Goal: Information Seeking & Learning: Check status

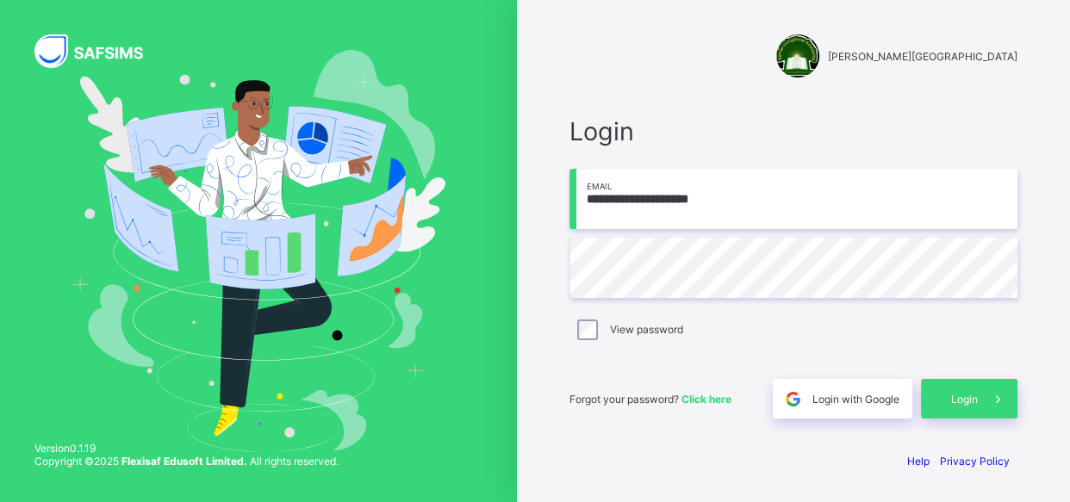
type input "**********"
click at [952, 393] on span "Login" at bounding box center [964, 399] width 27 height 13
click at [958, 401] on span "Login" at bounding box center [964, 399] width 27 height 13
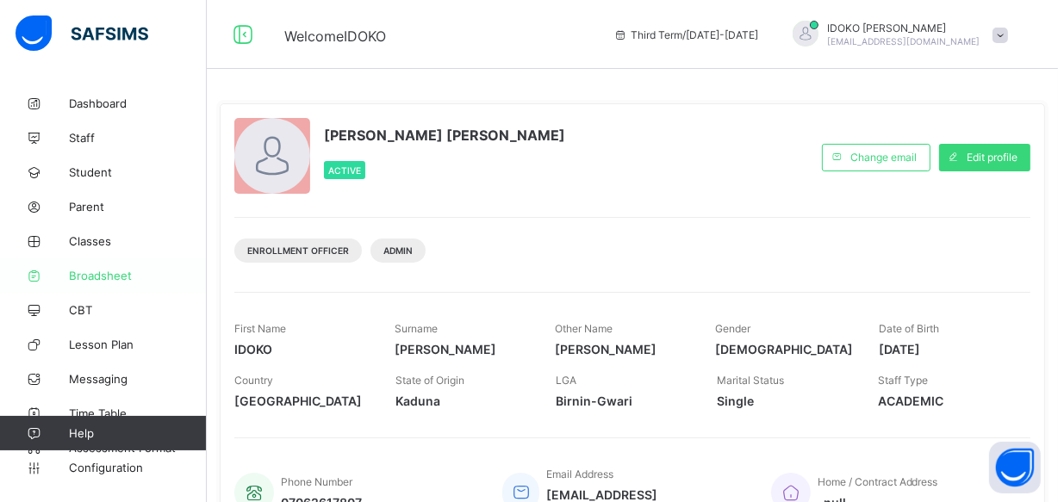
click at [130, 275] on span "Broadsheet" at bounding box center [138, 276] width 138 height 14
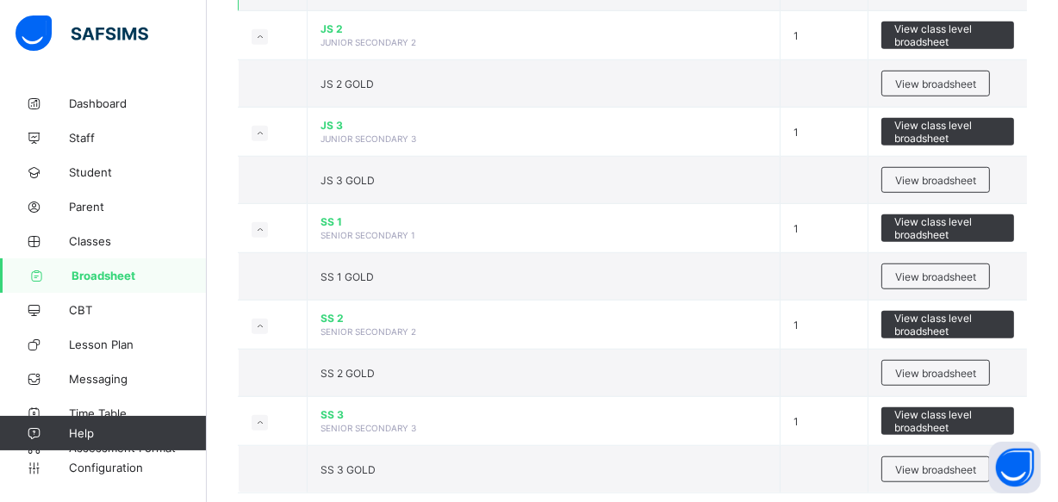
scroll to position [1199, 0]
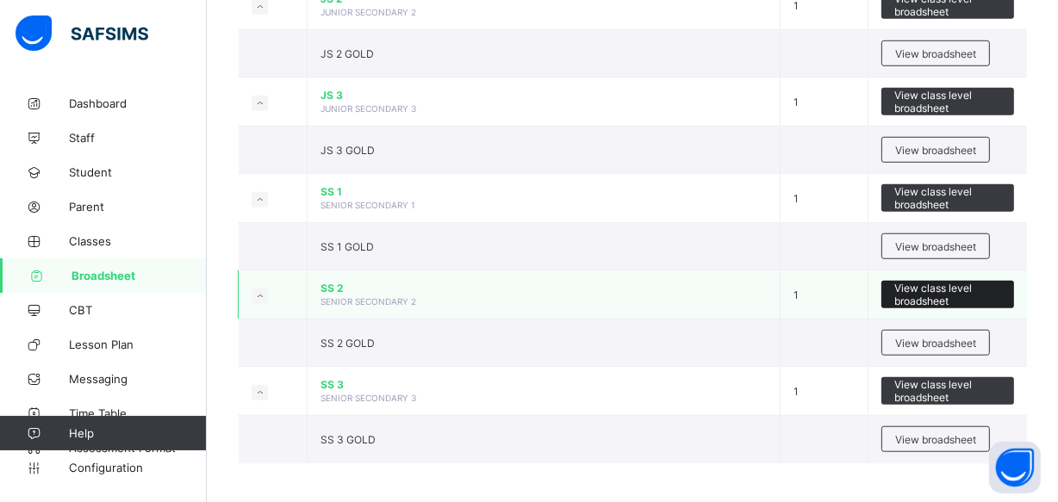
click at [945, 286] on span "View class level broadsheet" at bounding box center [947, 295] width 107 height 26
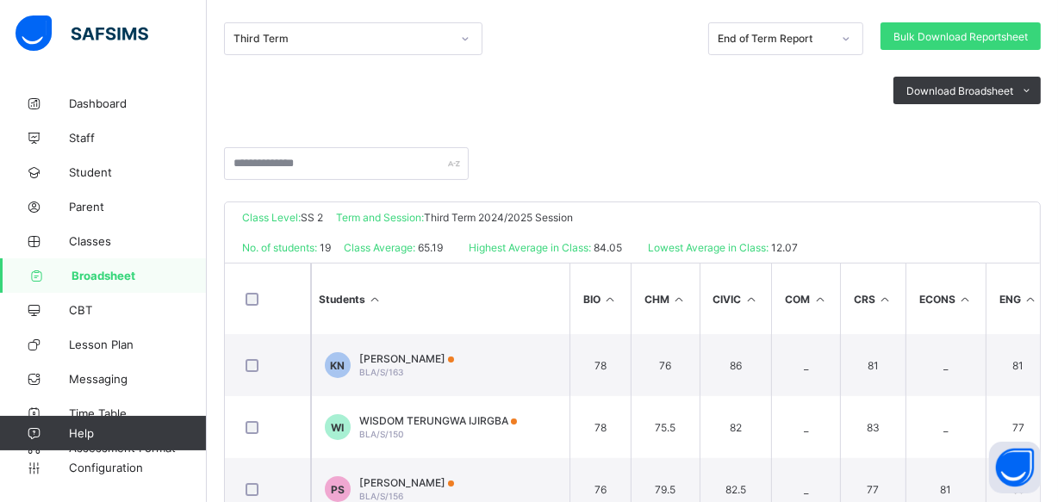
scroll to position [313, 0]
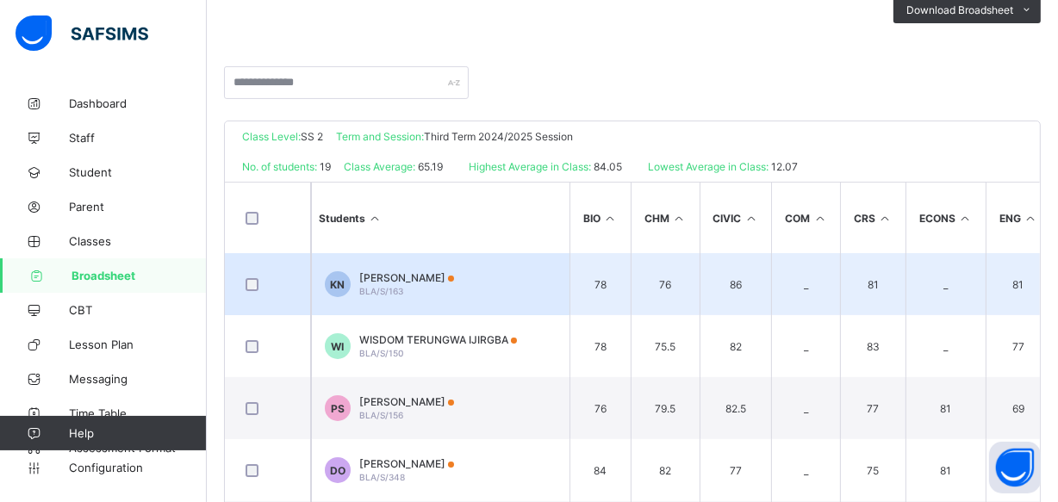
click at [586, 293] on td "78" at bounding box center [600, 284] width 61 height 62
drag, startPoint x: 808, startPoint y: 296, endPoint x: 687, endPoint y: 293, distance: 121.5
click at [673, 286] on td "76" at bounding box center [665, 284] width 69 height 62
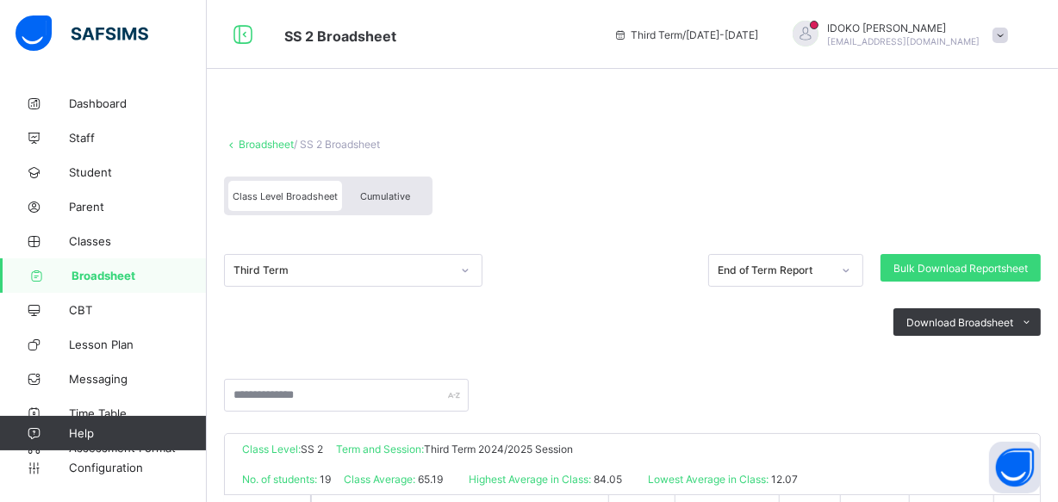
scroll to position [156, 0]
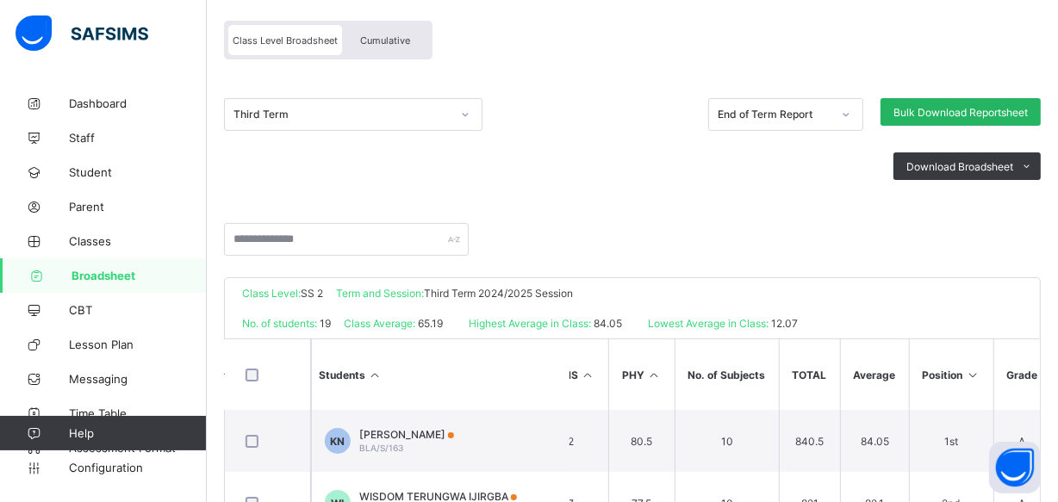
click at [1018, 120] on div "Bulk Download Reportsheet" at bounding box center [961, 112] width 160 height 28
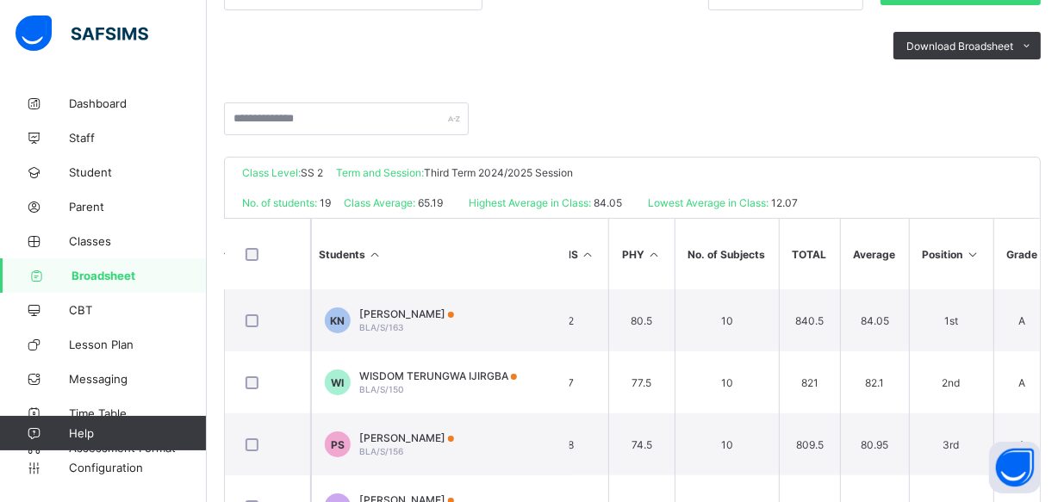
scroll to position [457, 0]
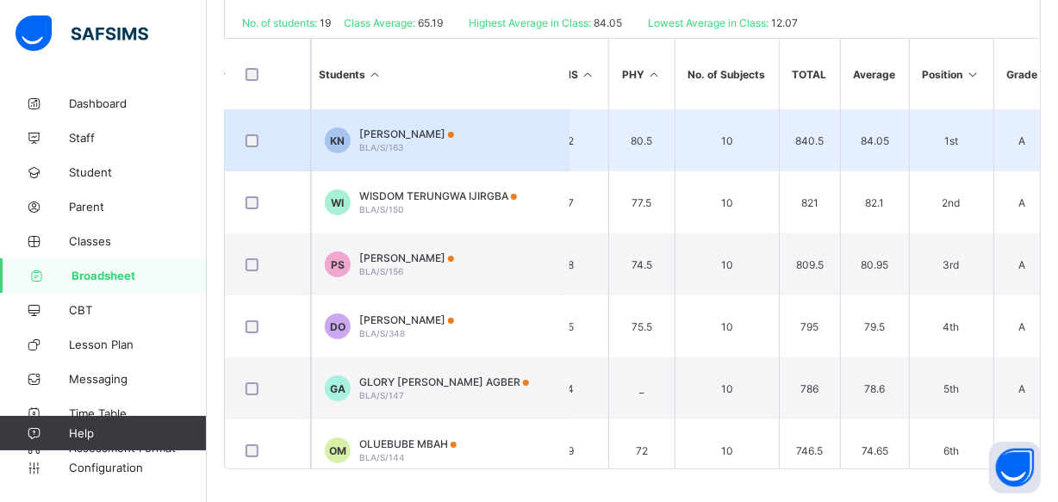
click at [425, 145] on div "KASHAM NEHEMIAH BLA/S/163" at bounding box center [406, 141] width 95 height 26
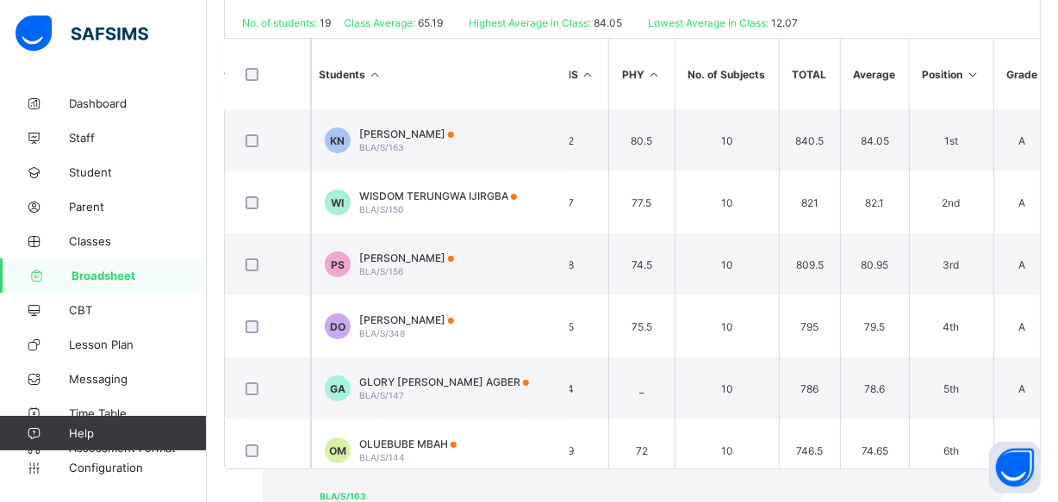
scroll to position [0, 0]
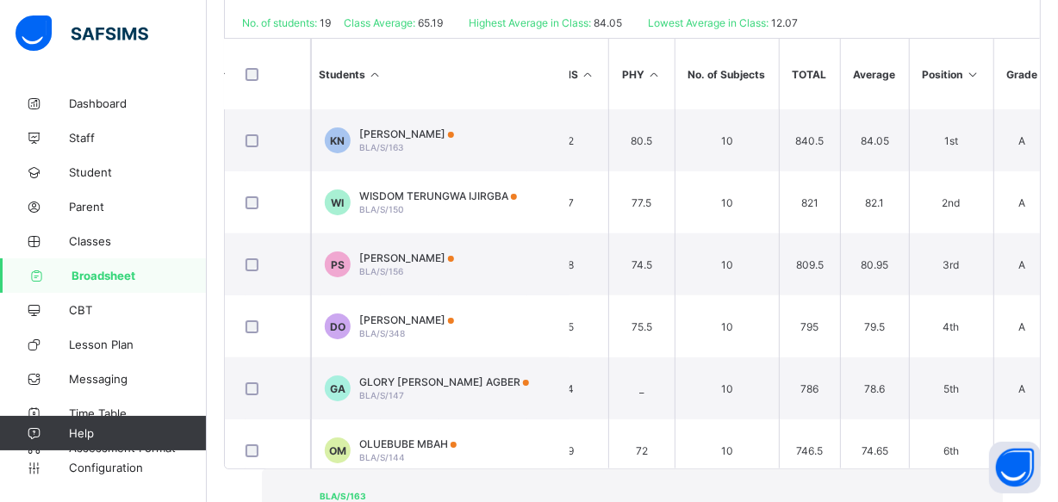
scroll to position [508, 0]
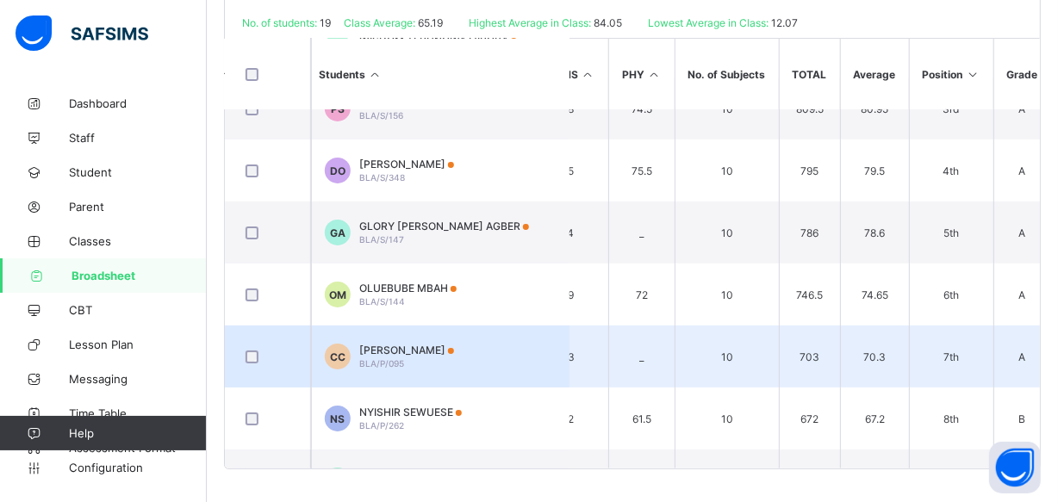
scroll to position [313, 948]
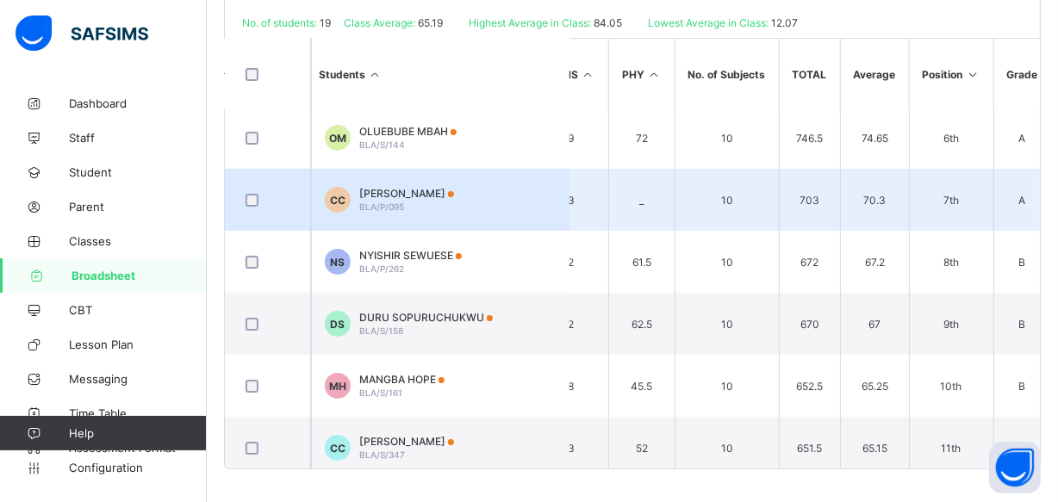
click at [516, 326] on td "DS DURU SOPURUCHUKWU BLA/S/158" at bounding box center [440, 324] width 259 height 62
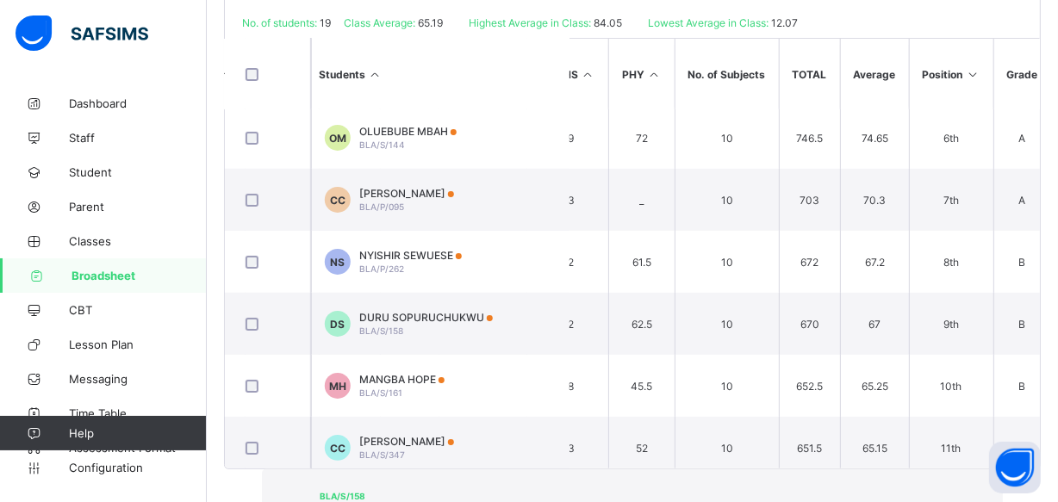
scroll to position [0, 0]
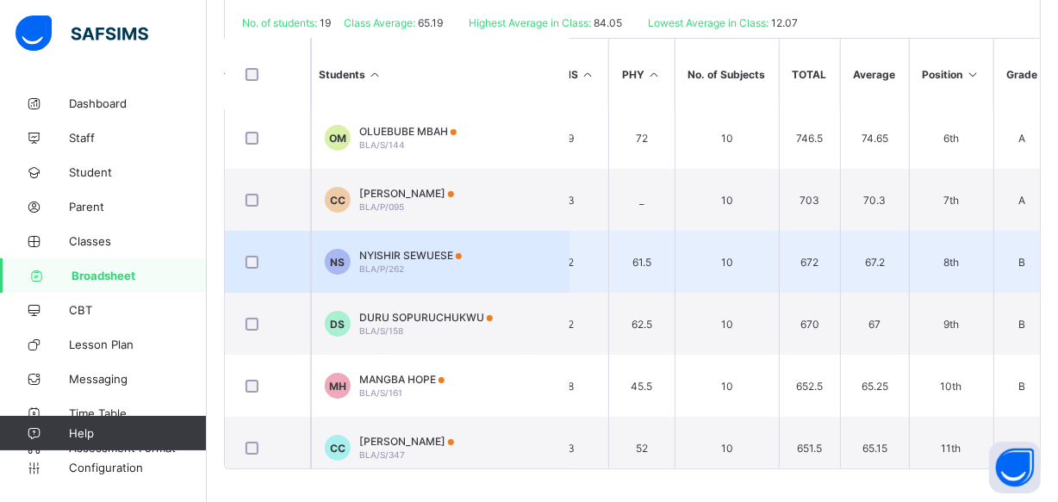
click at [385, 264] on span "BLA/P/262" at bounding box center [381, 269] width 45 height 10
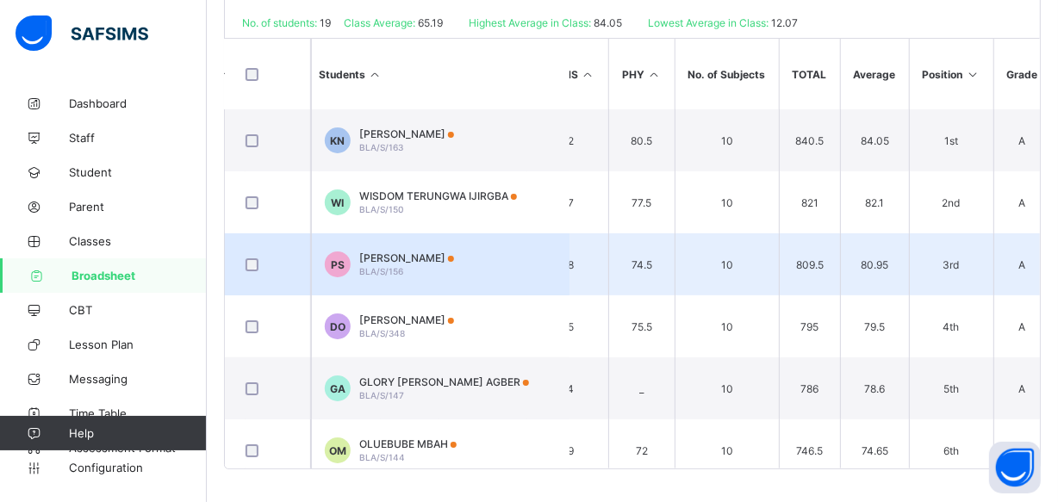
scroll to position [0, 0]
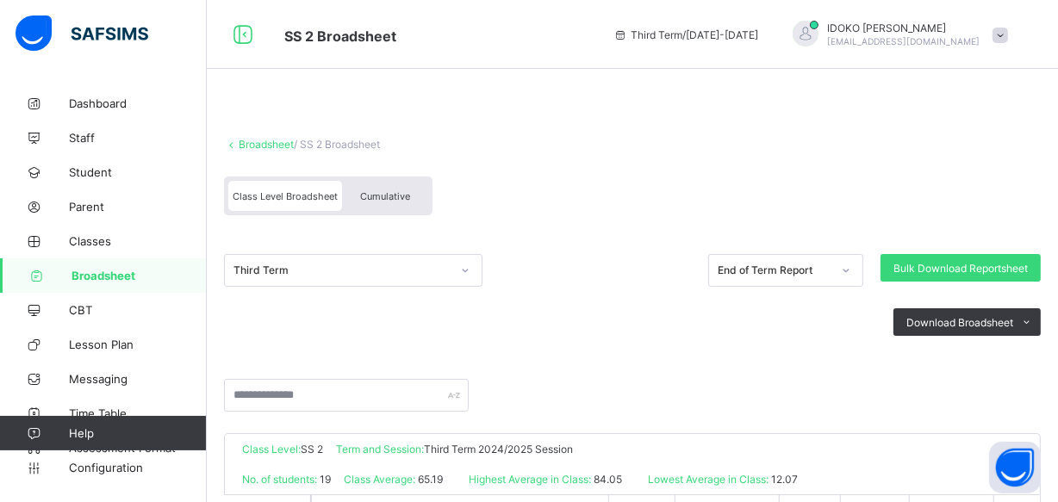
click at [121, 272] on span "Broadsheet" at bounding box center [139, 276] width 135 height 14
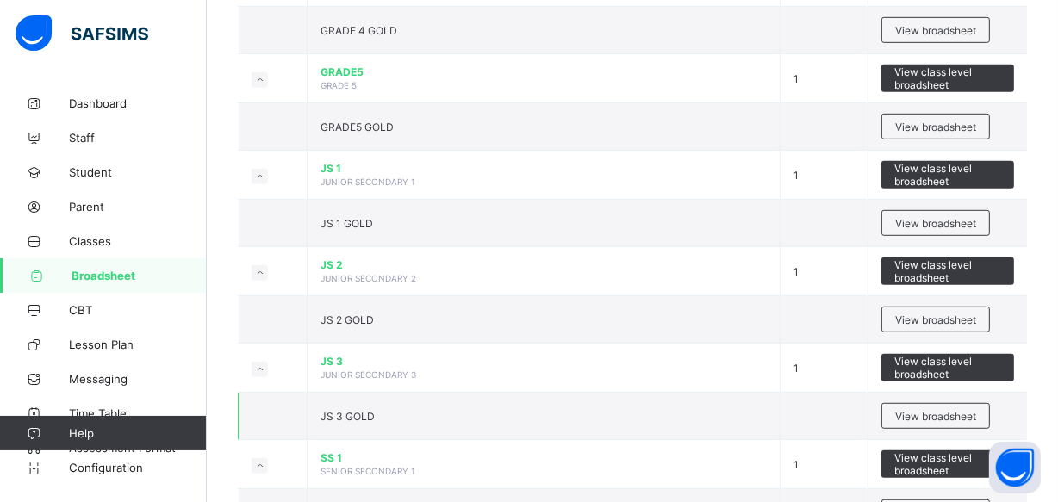
scroll to position [939, 0]
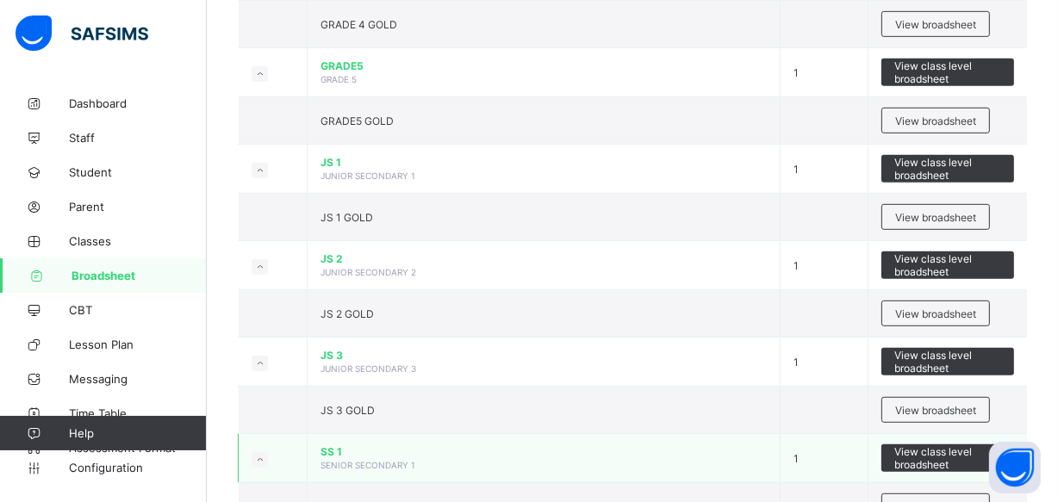
click at [424, 452] on span "SS 1" at bounding box center [544, 451] width 446 height 13
click at [922, 447] on span "View class level broadsheet" at bounding box center [947, 458] width 107 height 26
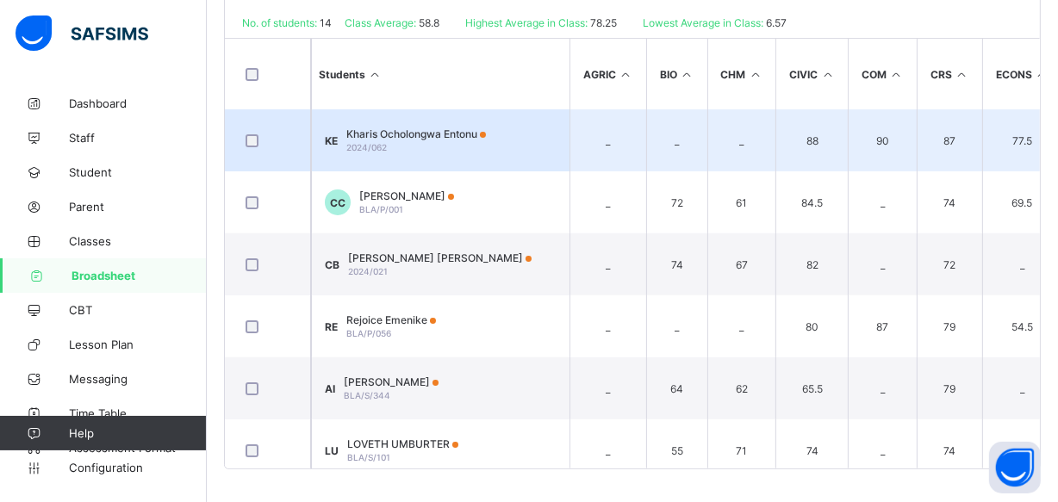
click at [551, 144] on td "KE Kharis Ocholongwa Entonu 2024/062" at bounding box center [440, 140] width 259 height 62
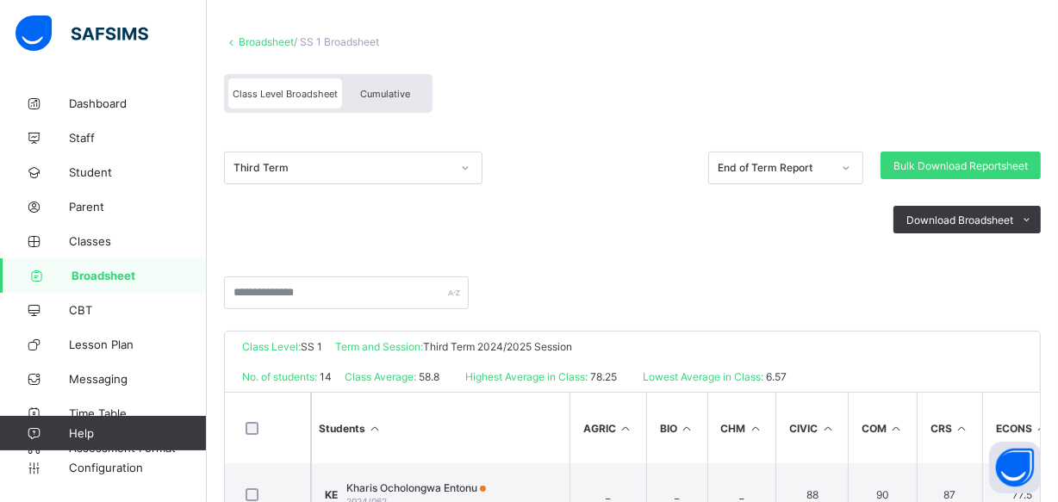
scroll to position [156, 0]
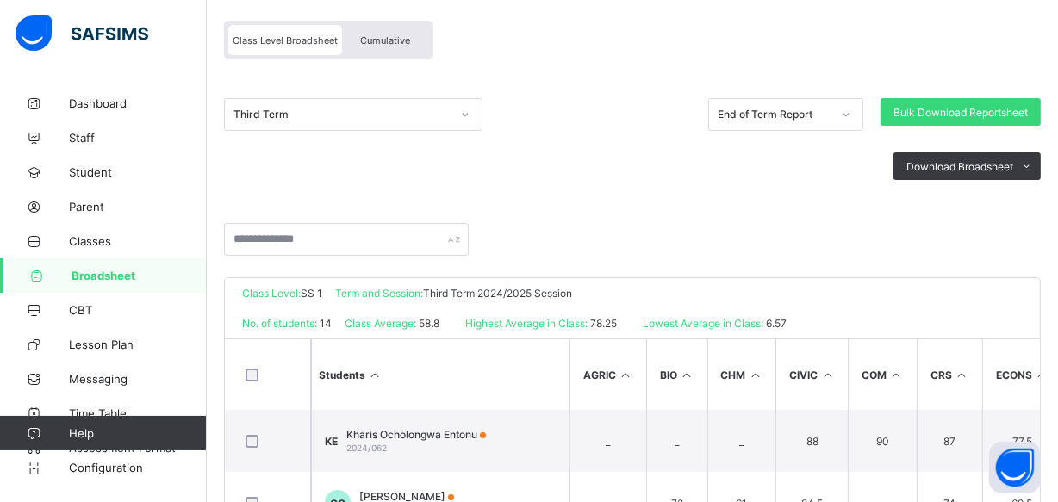
click at [157, 277] on span "Broadsheet" at bounding box center [139, 276] width 135 height 14
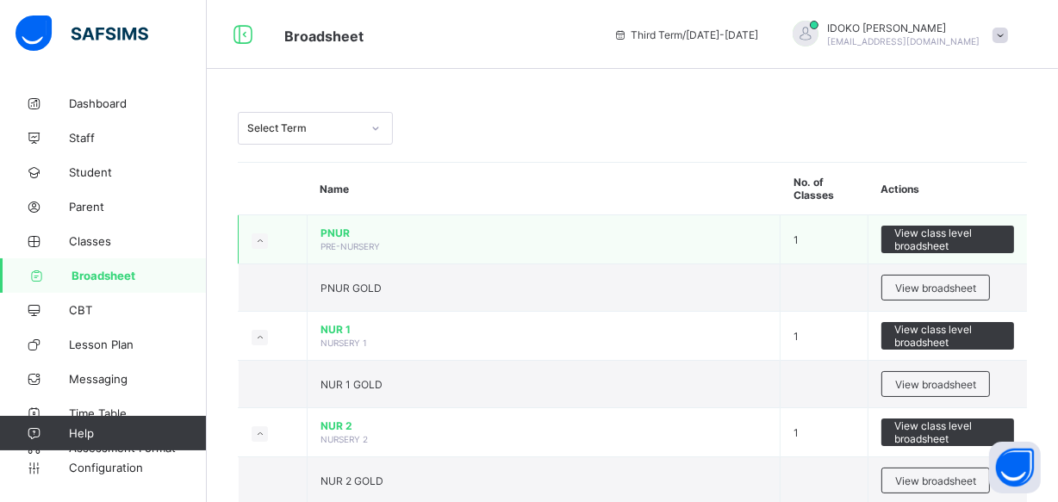
click at [993, 221] on td "View class level broadsheet" at bounding box center [947, 239] width 159 height 49
click at [971, 246] on span "View class level broadsheet" at bounding box center [947, 240] width 107 height 26
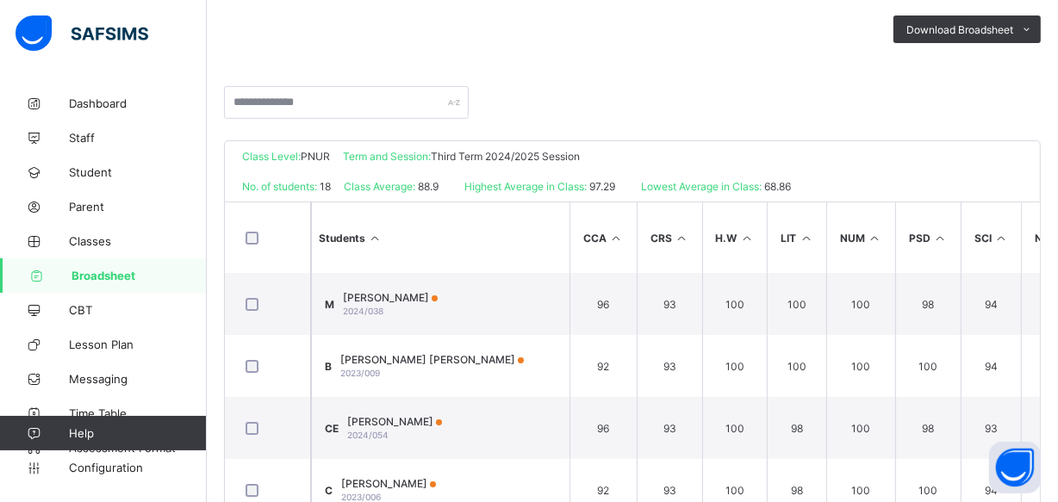
scroll to position [313, 0]
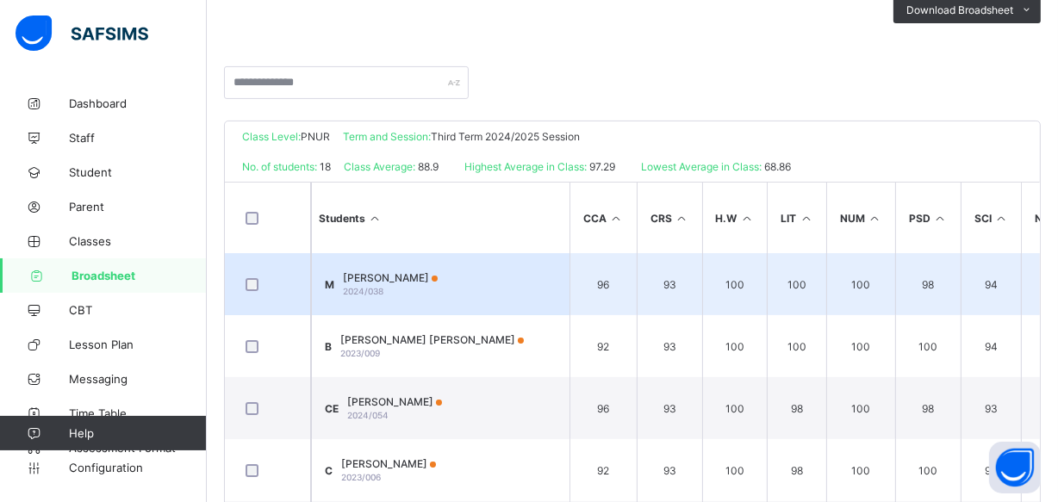
click at [602, 296] on td "96" at bounding box center [603, 284] width 67 height 62
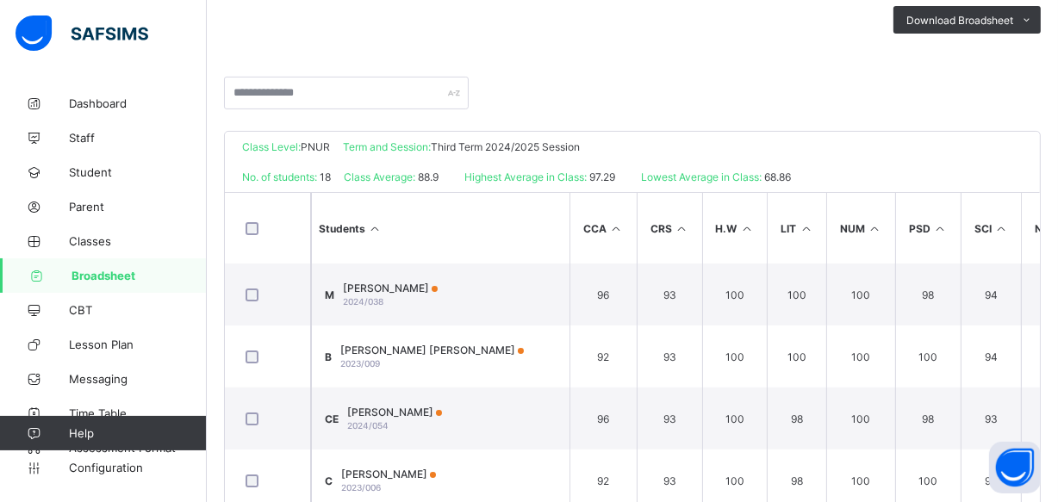
scroll to position [457, 0]
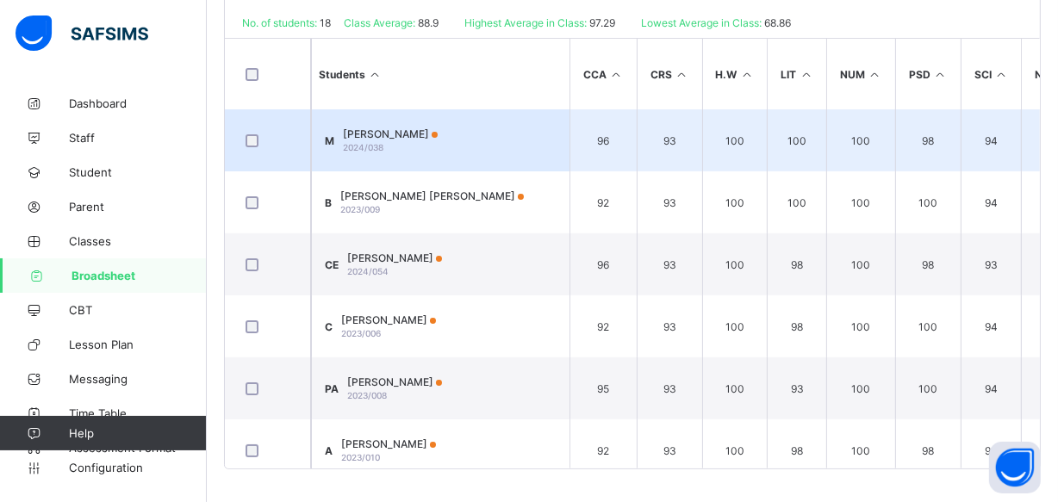
click at [401, 138] on span "MARYAM YUSUF MUHAMMAD" at bounding box center [390, 134] width 95 height 13
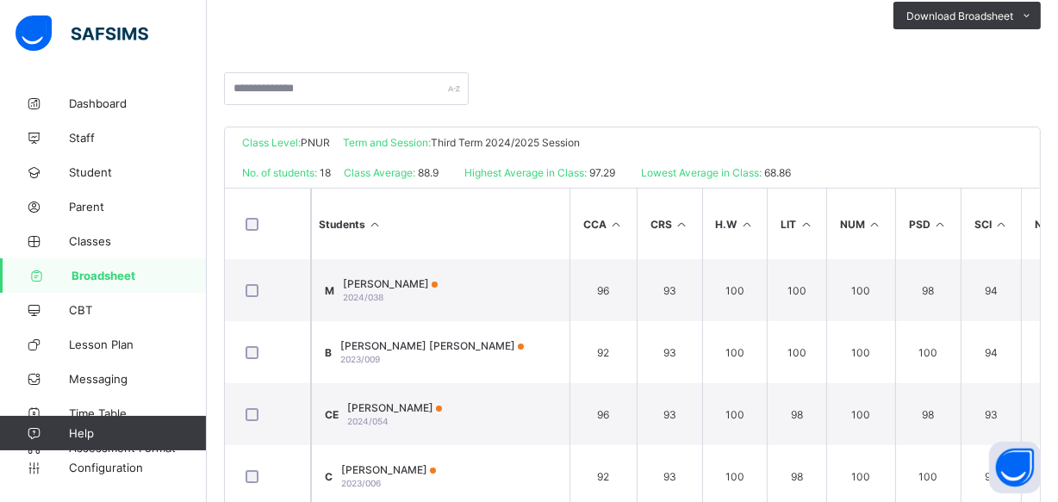
scroll to position [300, 0]
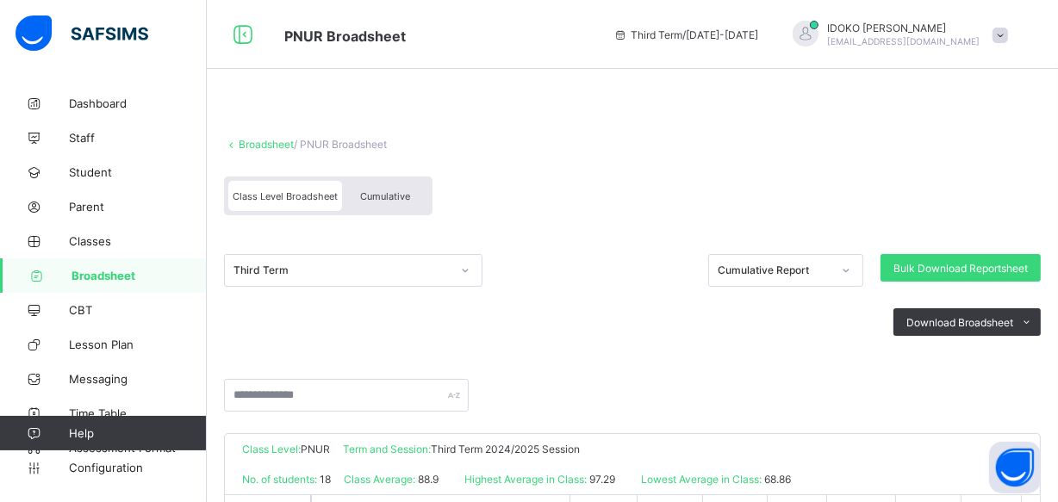
scroll to position [402, 0]
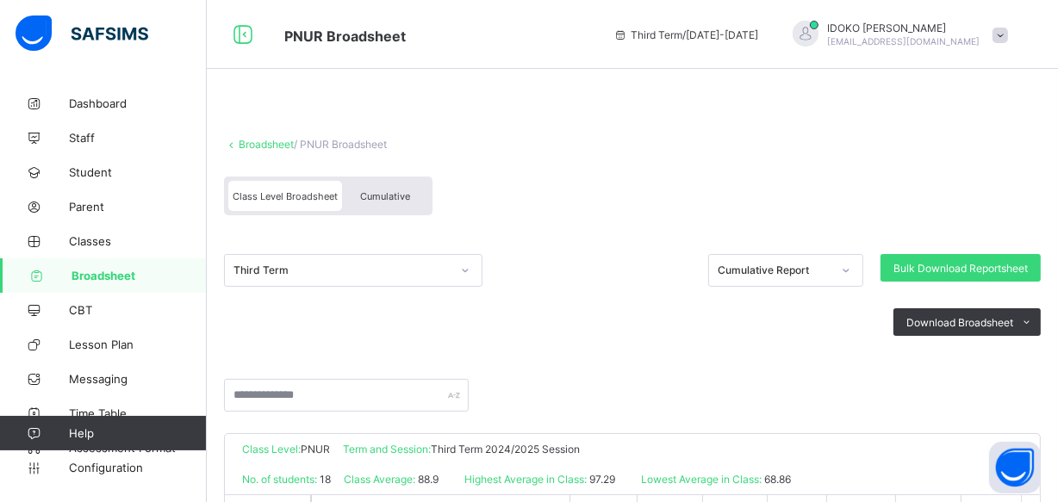
scroll to position [402, 0]
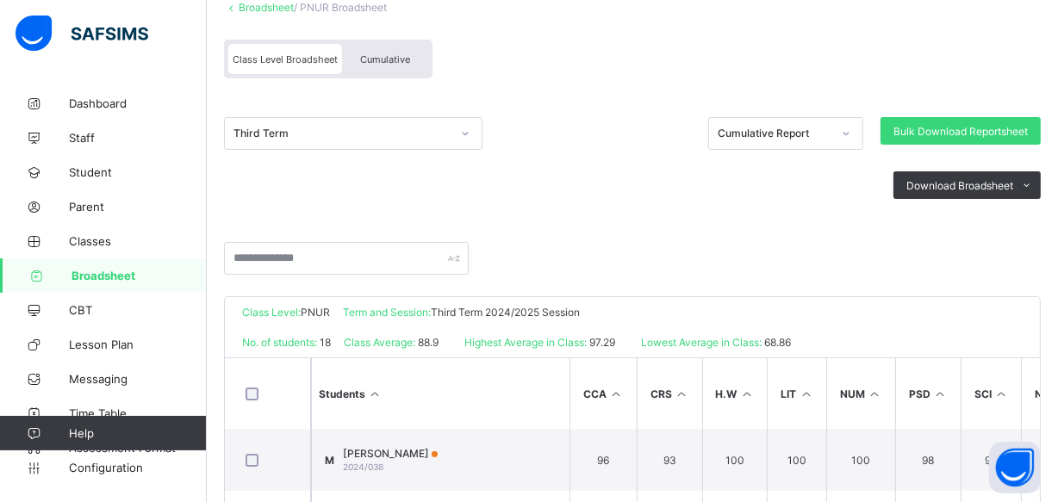
scroll to position [156, 0]
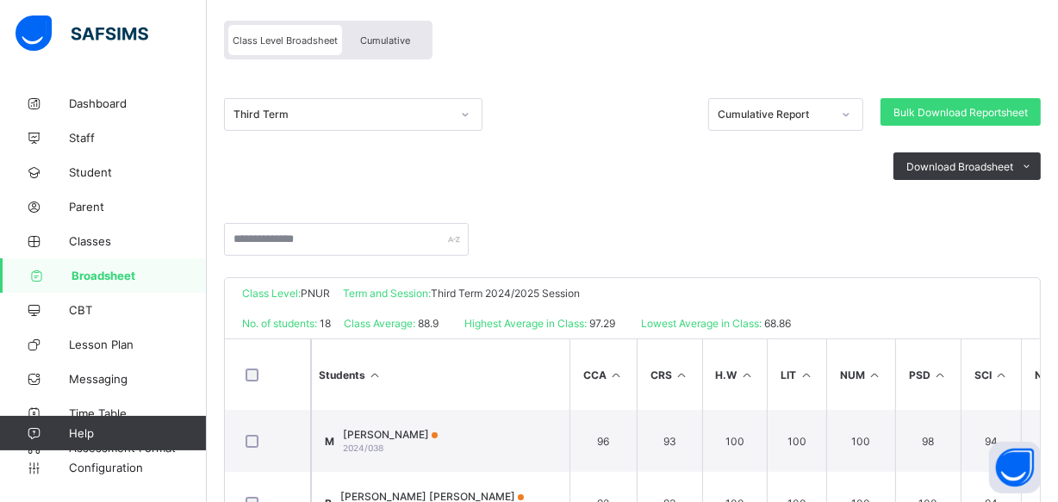
click at [181, 271] on span "Broadsheet" at bounding box center [139, 276] width 135 height 14
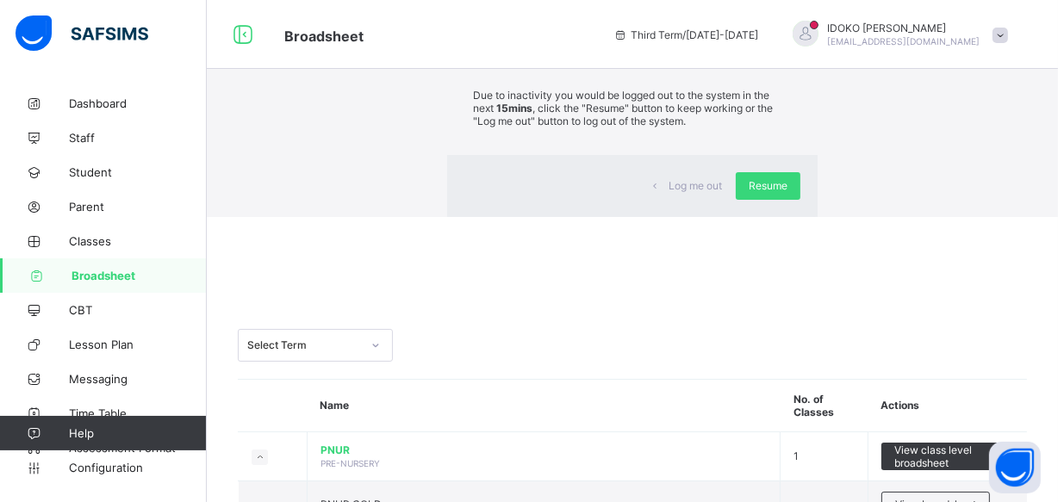
click at [749, 192] on span "Resume" at bounding box center [768, 185] width 39 height 13
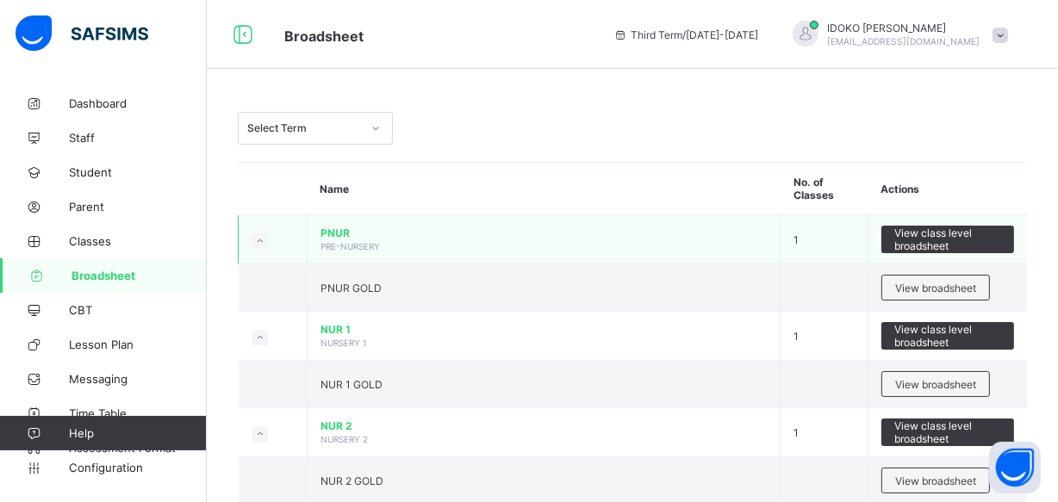
click at [586, 240] on td "PNUR PRE-NURSERY" at bounding box center [544, 239] width 473 height 49
click at [725, 240] on td "PNUR PRE-NURSERY" at bounding box center [544, 239] width 473 height 49
click at [922, 234] on span "View class level broadsheet" at bounding box center [947, 240] width 107 height 26
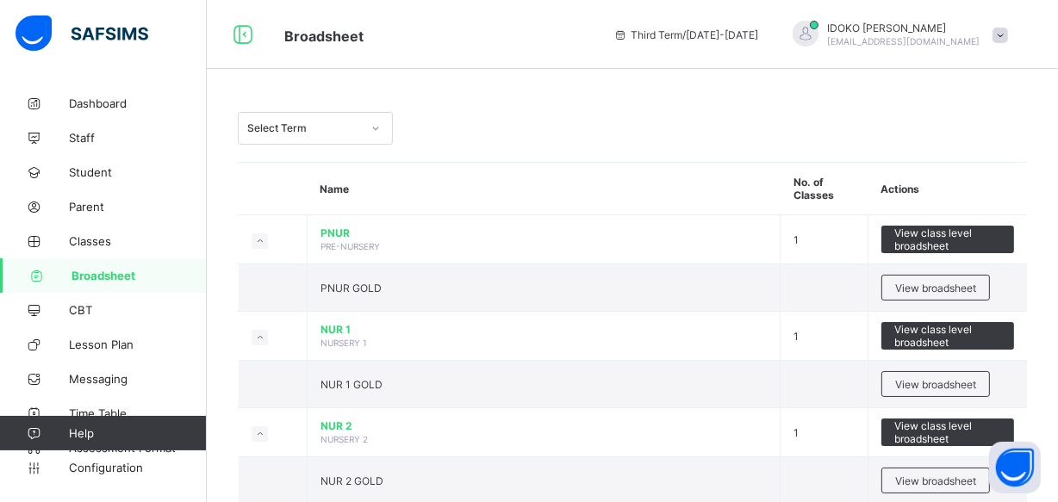
click at [202, 497] on div "Dashboard Staff Student Parent Classes Broadsheet CBT Lesson Plan Messaging Tim…" at bounding box center [103, 285] width 207 height 433
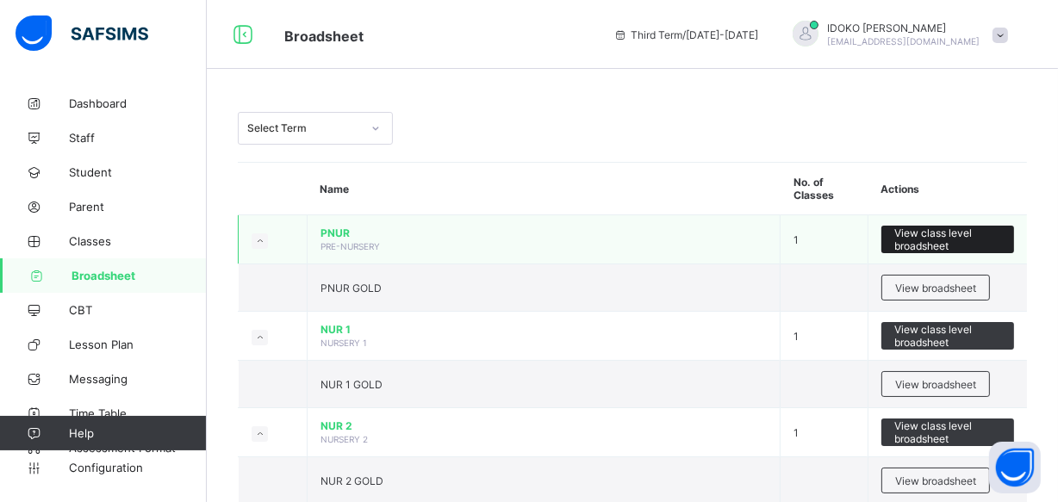
click at [962, 234] on span "View class level broadsheet" at bounding box center [947, 240] width 107 height 26
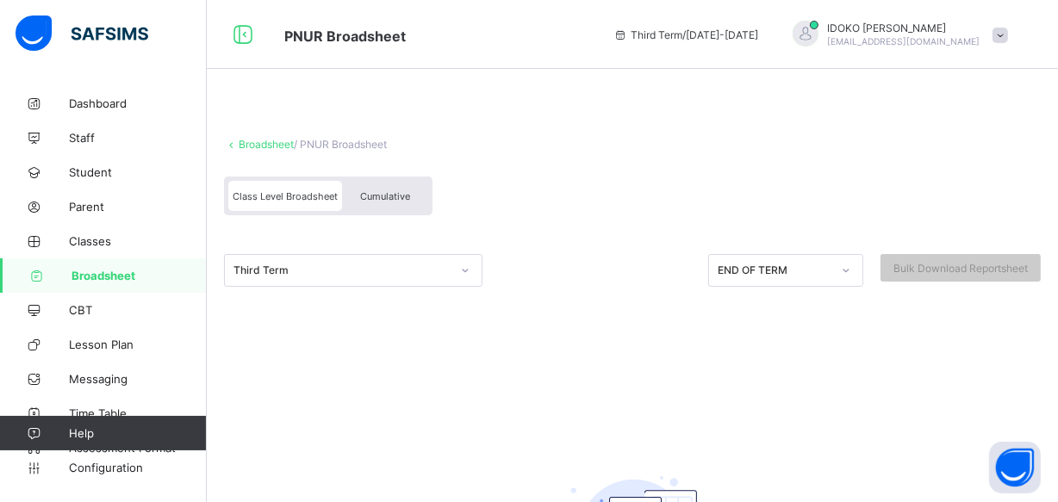
click at [851, 271] on icon at bounding box center [846, 270] width 10 height 17
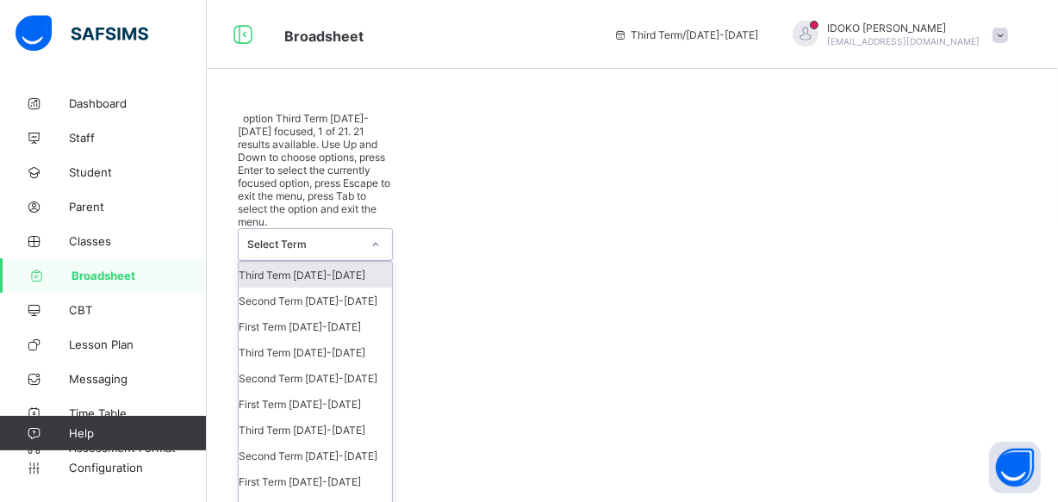
click at [377, 236] on icon at bounding box center [376, 244] width 10 height 17
click at [328, 262] on div "Third Term 2024-2025" at bounding box center [315, 275] width 153 height 26
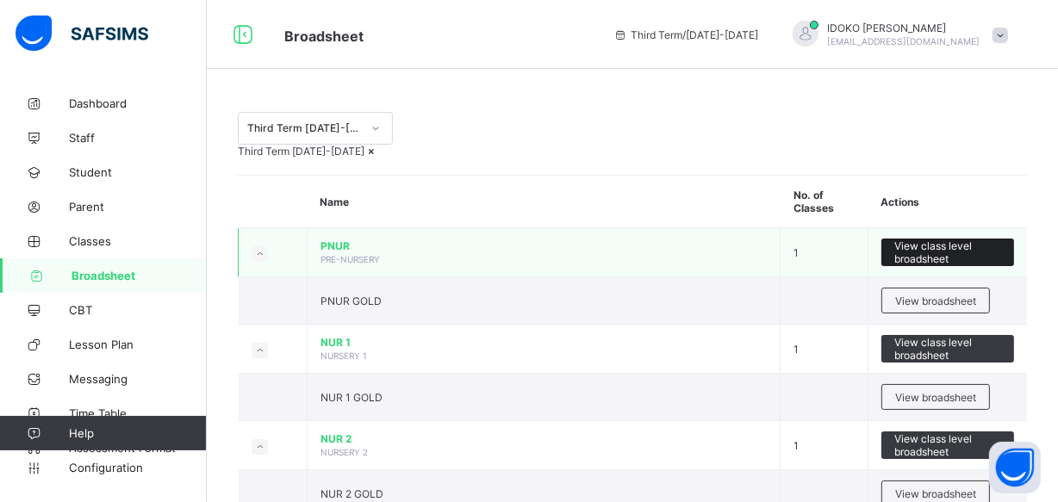
click at [933, 265] on span "View class level broadsheet" at bounding box center [947, 253] width 107 height 26
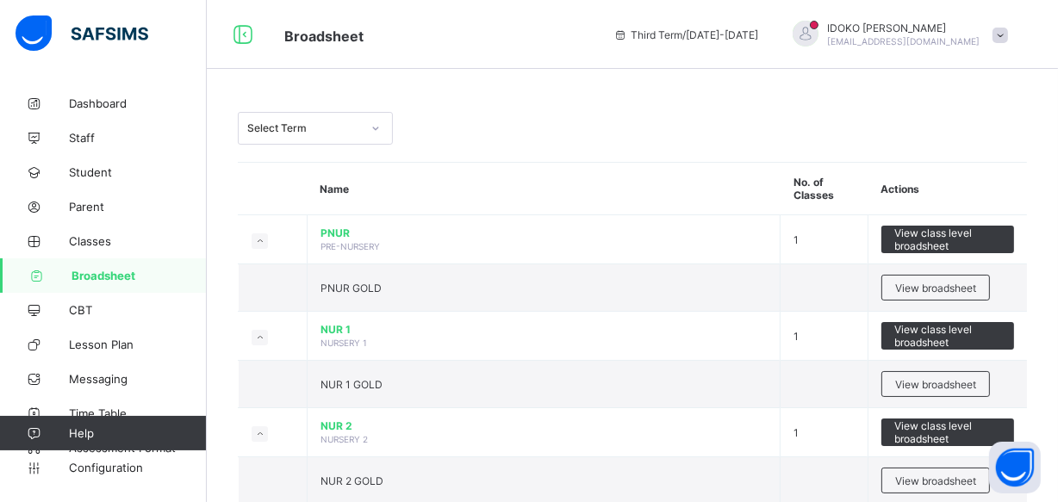
click at [194, 491] on div "Dashboard Staff Student Parent Classes Broadsheet CBT Lesson Plan Messaging Tim…" at bounding box center [103, 285] width 207 height 433
click at [192, 492] on div "Dashboard Staff Student Parent Classes Broadsheet CBT Lesson Plan Messaging Tim…" at bounding box center [103, 285] width 207 height 433
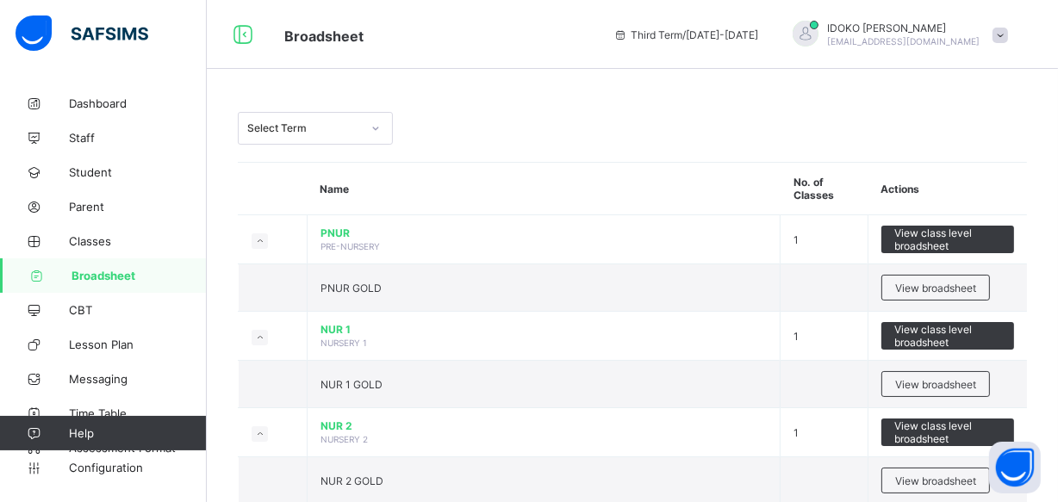
click at [192, 492] on div "Dashboard Staff Student Parent Classes Broadsheet CBT Lesson Plan Messaging Tim…" at bounding box center [103, 285] width 207 height 433
click at [99, 100] on span "Dashboard" at bounding box center [138, 104] width 138 height 14
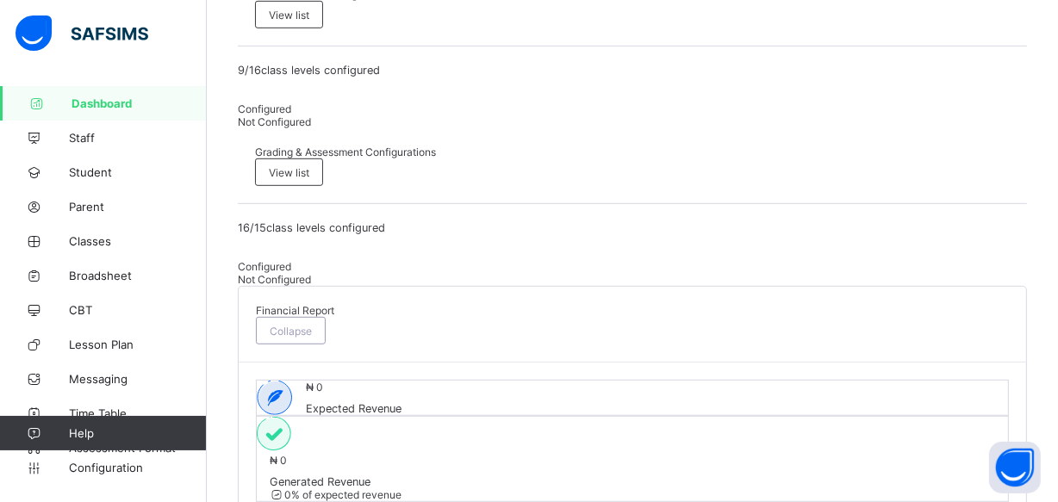
scroll to position [927, 0]
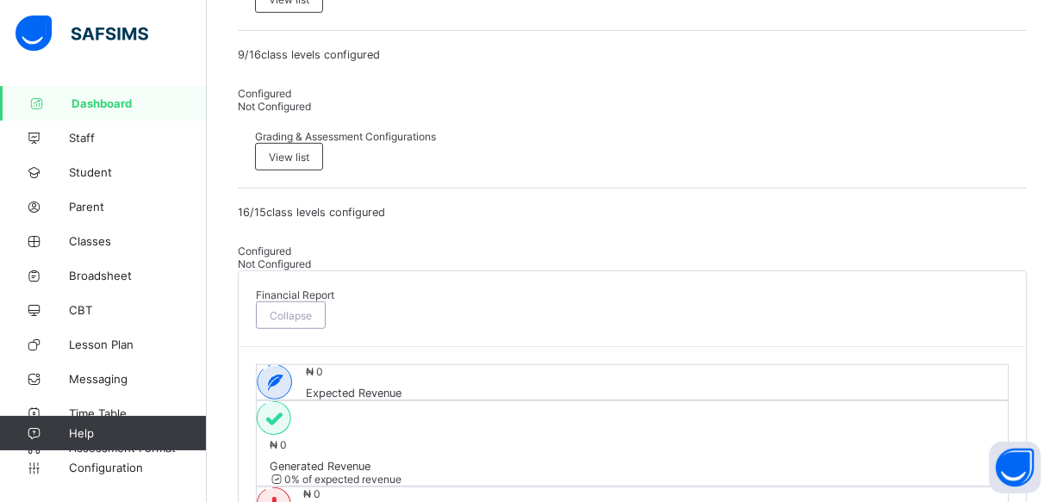
click at [202, 499] on div "Dashboard Staff Student Parent Classes Broadsheet CBT Lesson Plan Messaging Tim…" at bounding box center [103, 285] width 207 height 433
click at [101, 269] on span "Broadsheet" at bounding box center [138, 276] width 138 height 14
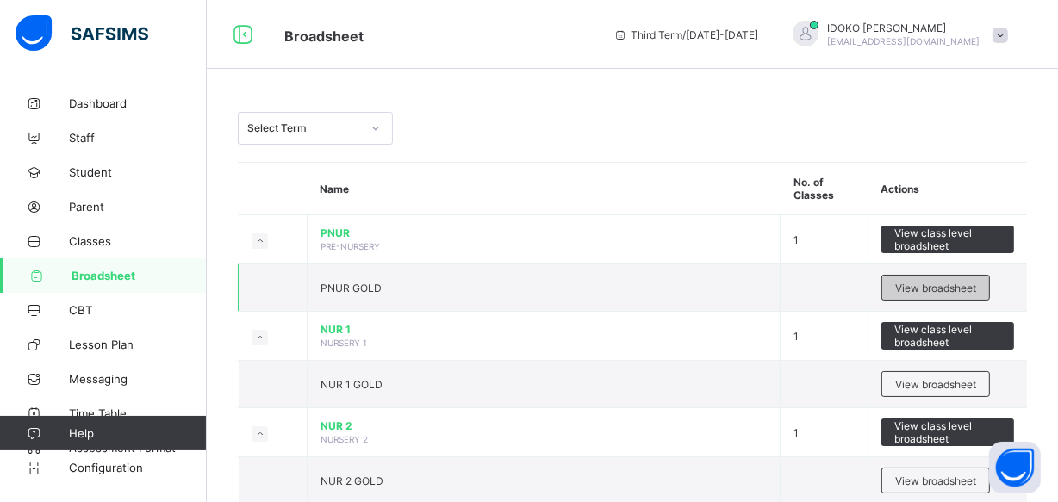
click at [925, 286] on span "View broadsheet" at bounding box center [935, 288] width 81 height 13
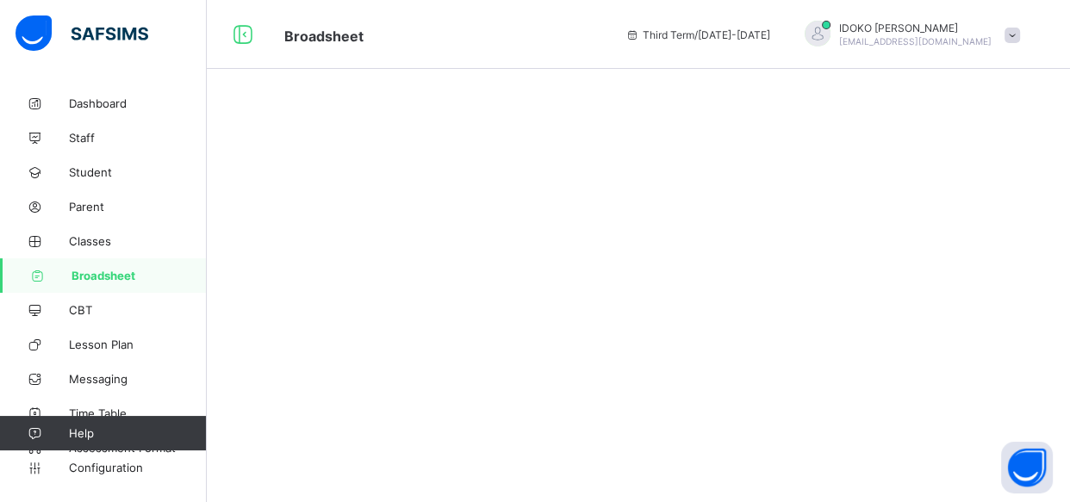
click at [925, 286] on div at bounding box center [638, 251] width 863 height 502
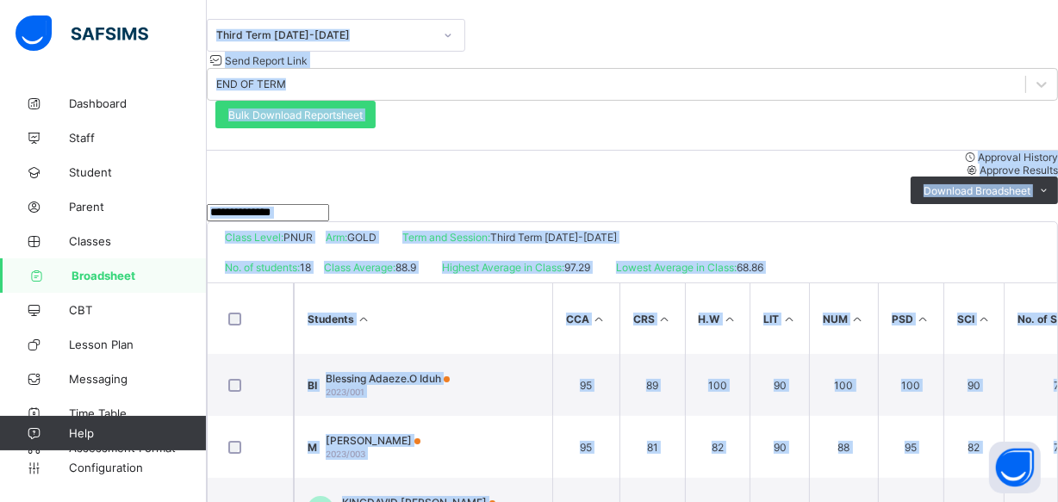
scroll to position [219, 0]
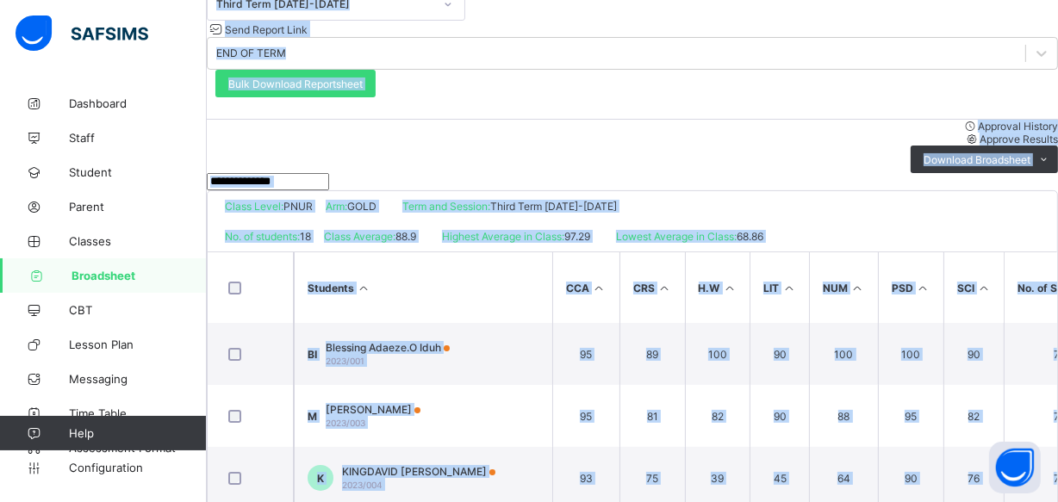
click at [891, 221] on div "No. of students: 18 Class Average: 88.9 Highest Average in Class: 97.29 Lowest …" at bounding box center [633, 236] width 850 height 30
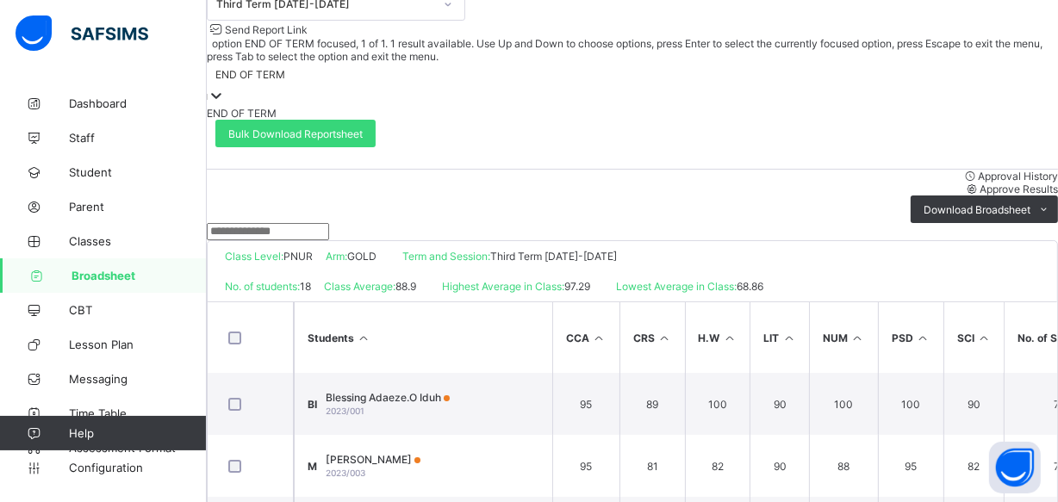
click at [221, 93] on icon at bounding box center [216, 96] width 10 height 6
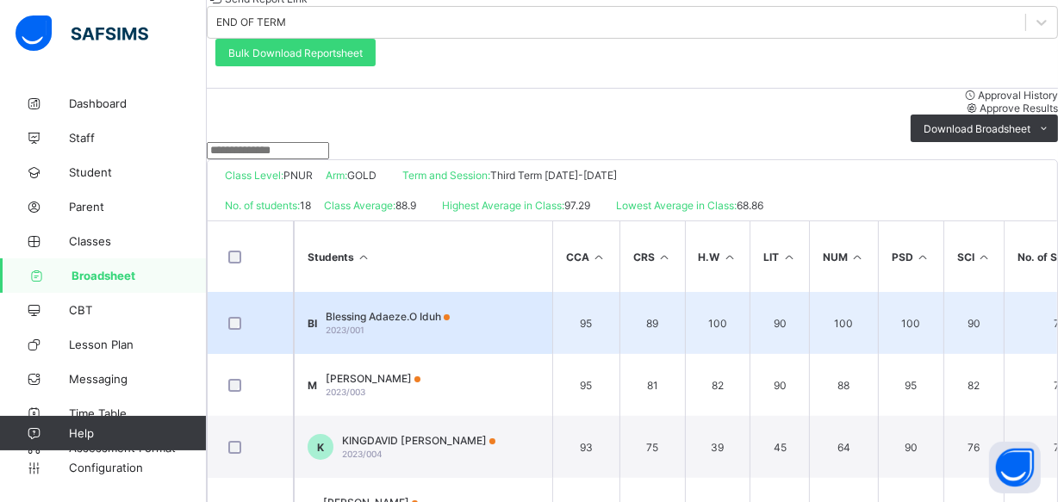
click at [450, 316] on div "Blessing Adaeze.O Iduh 2023/001" at bounding box center [388, 323] width 124 height 26
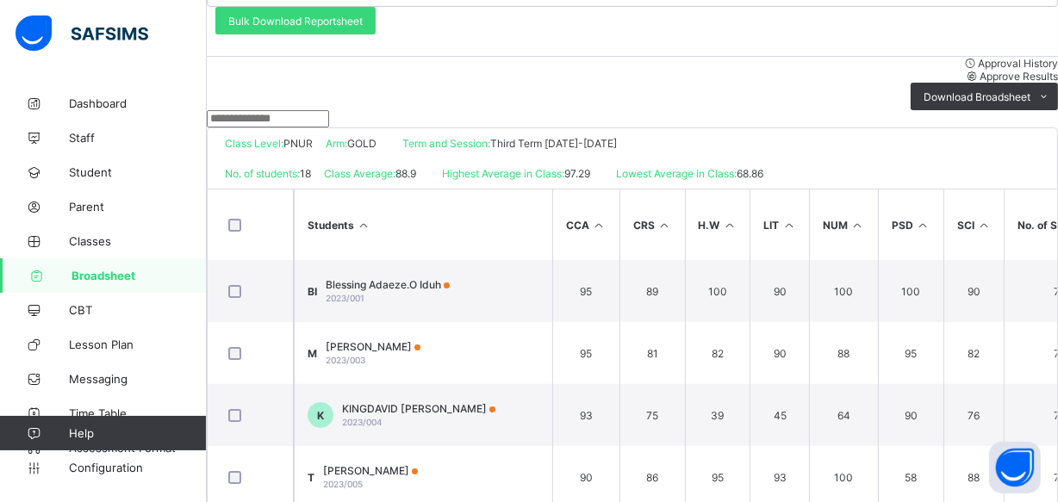
scroll to position [313, 0]
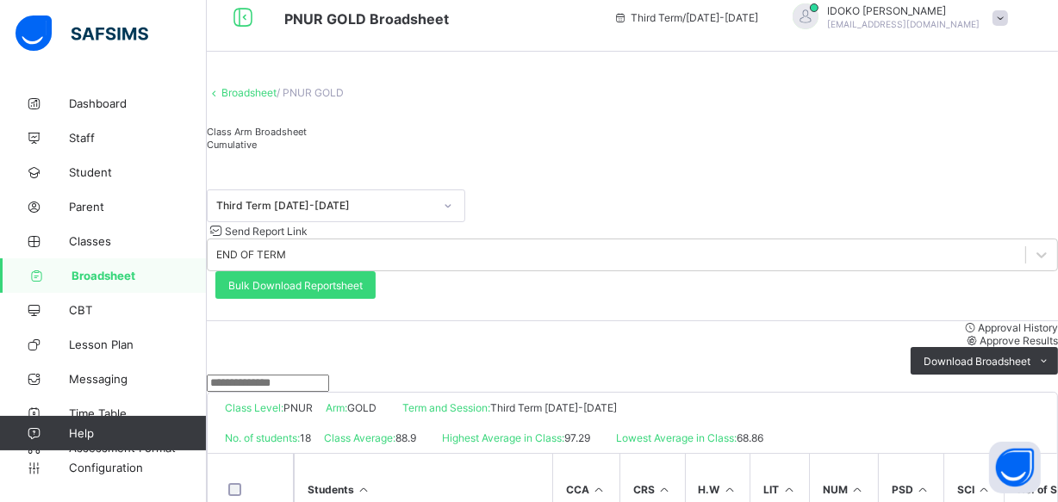
scroll to position [0, 0]
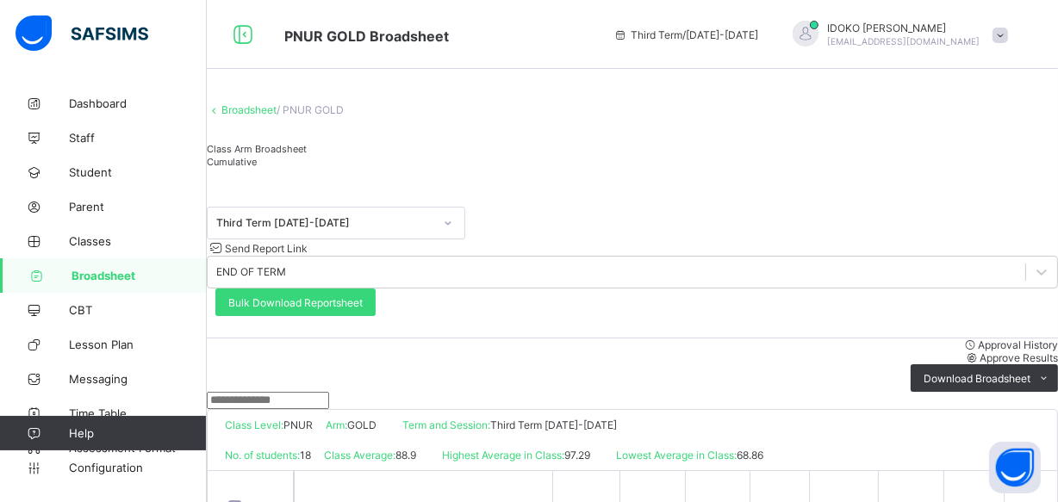
click at [171, 275] on span "Broadsheet" at bounding box center [139, 276] width 135 height 14
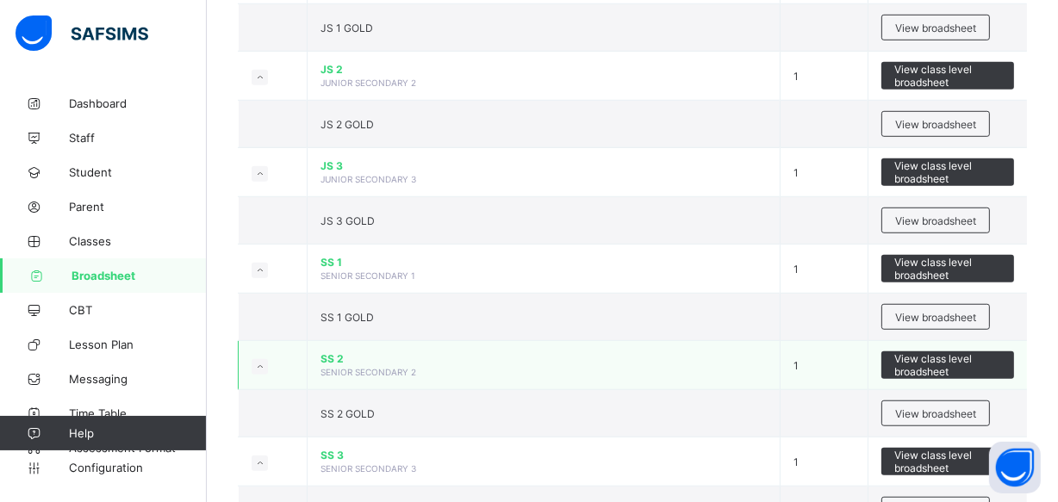
scroll to position [1199, 0]
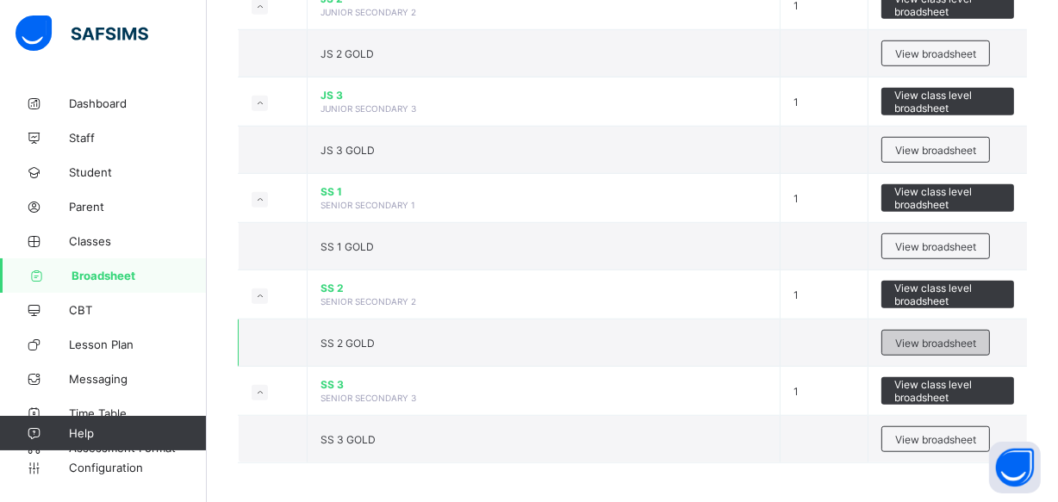
click at [967, 340] on span "View broadsheet" at bounding box center [935, 343] width 81 height 13
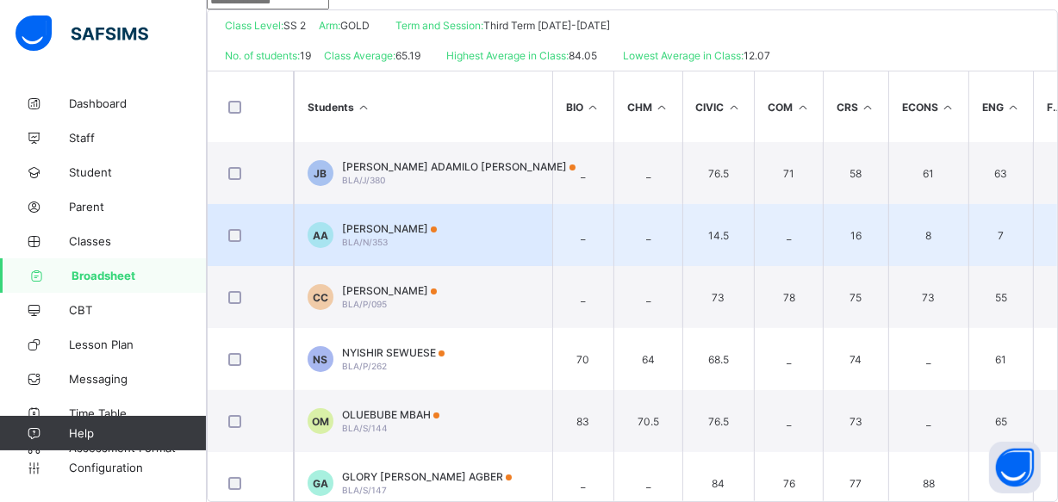
scroll to position [427, 0]
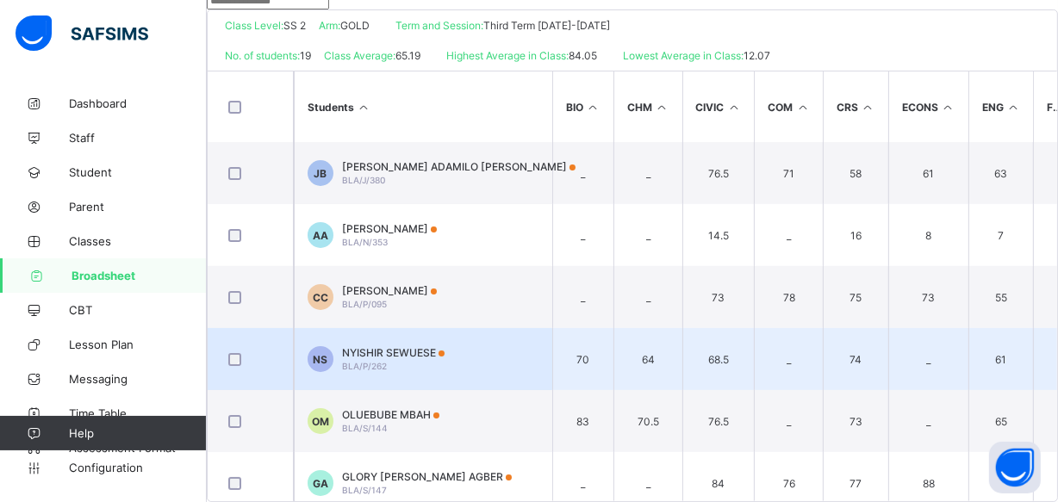
click at [638, 333] on td "64" at bounding box center [648, 359] width 69 height 62
click at [262, 353] on div at bounding box center [250, 359] width 51 height 13
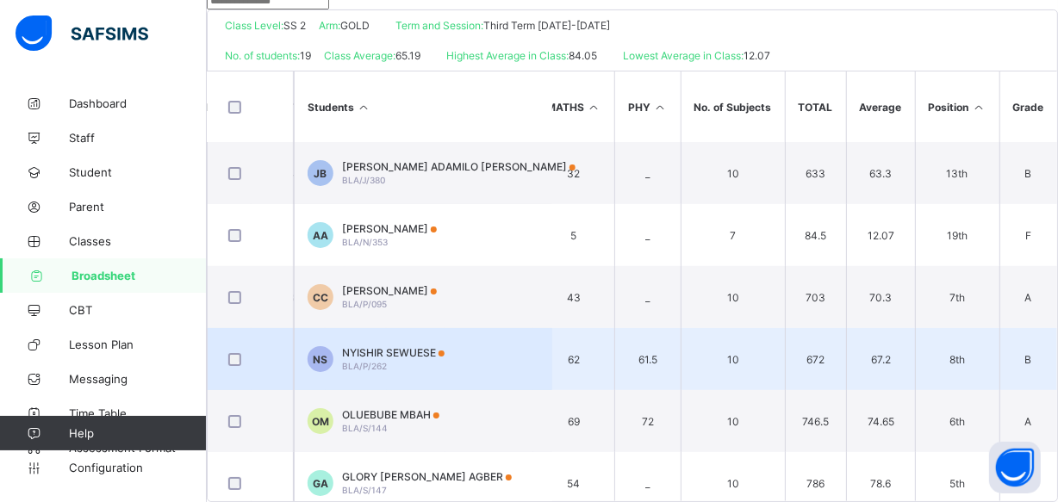
click at [411, 346] on div "NYISHIR SEWUESE BLA/P/262" at bounding box center [393, 359] width 103 height 26
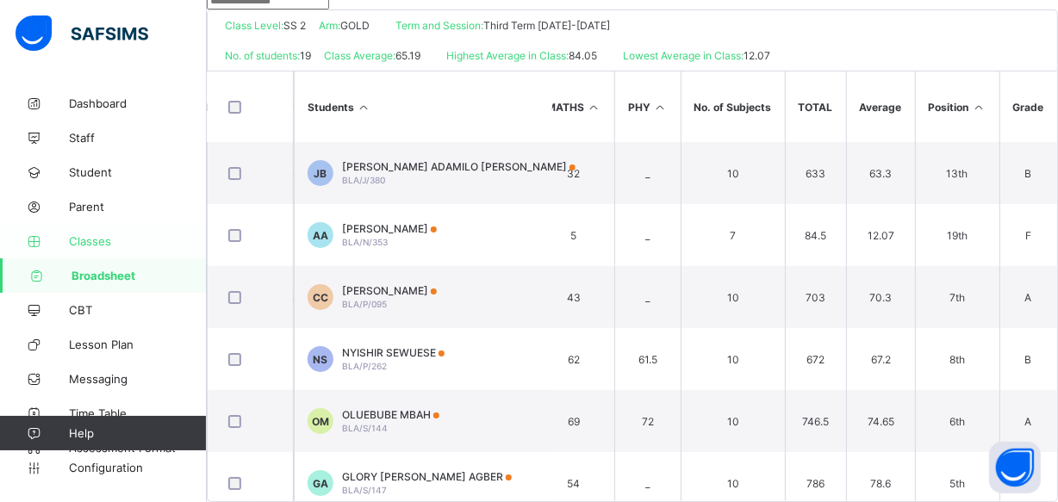
click at [108, 240] on span "Classes" at bounding box center [138, 241] width 138 height 14
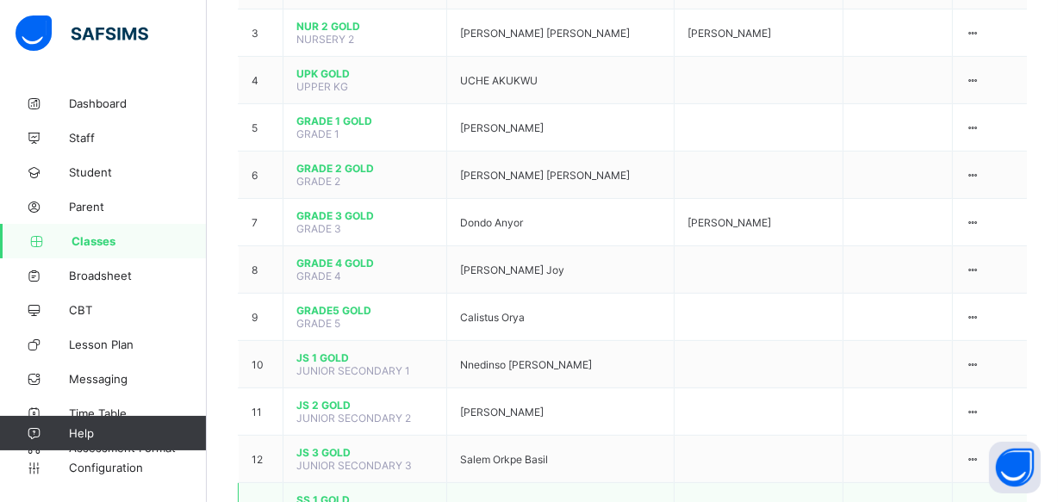
scroll to position [439, 0]
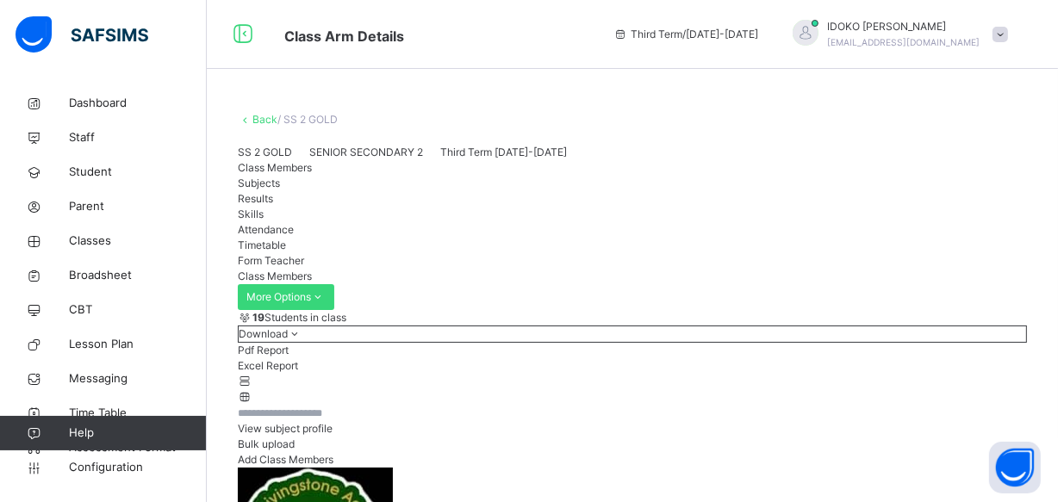
click at [294, 236] on span "Attendance" at bounding box center [266, 229] width 56 height 13
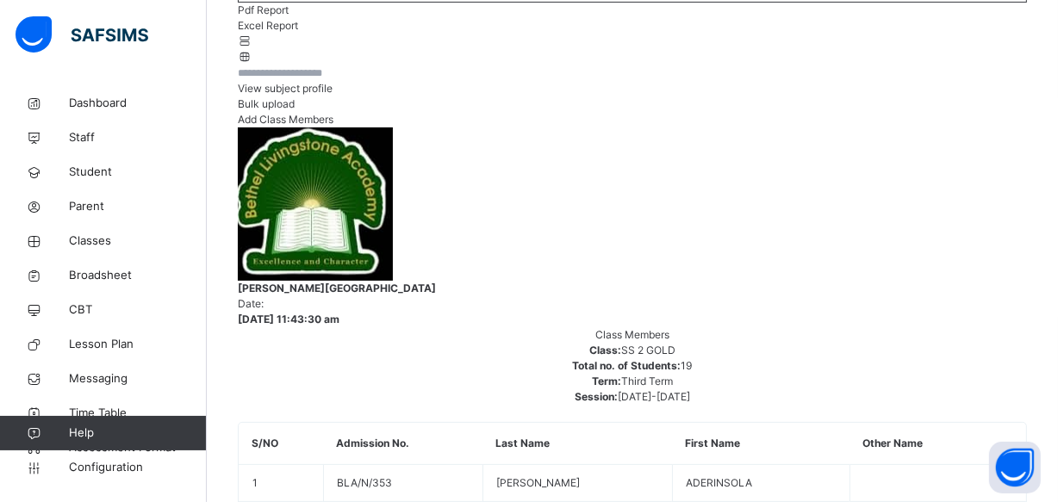
scroll to position [313, 0]
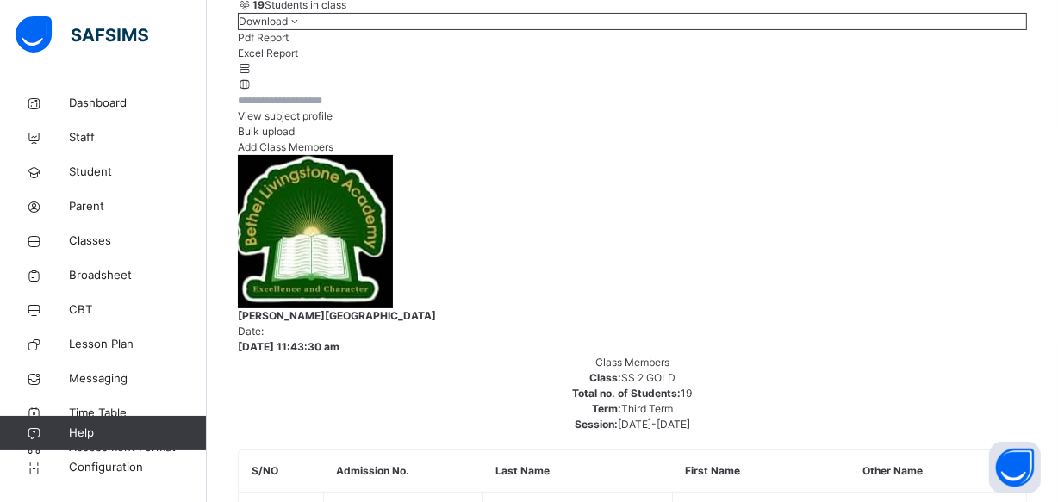
type input "*"
drag, startPoint x: 615, startPoint y: 355, endPoint x: 601, endPoint y: 416, distance: 62.7
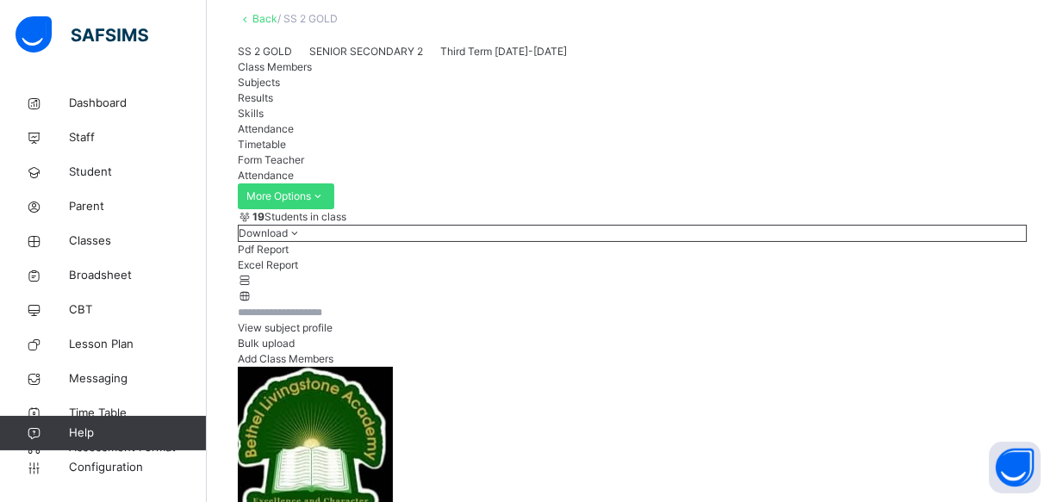
scroll to position [371, 0]
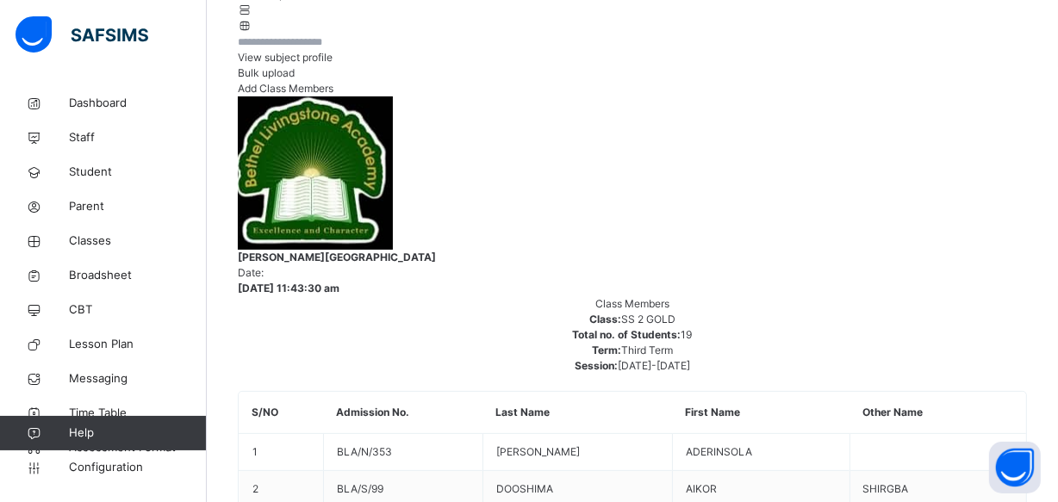
type input "***"
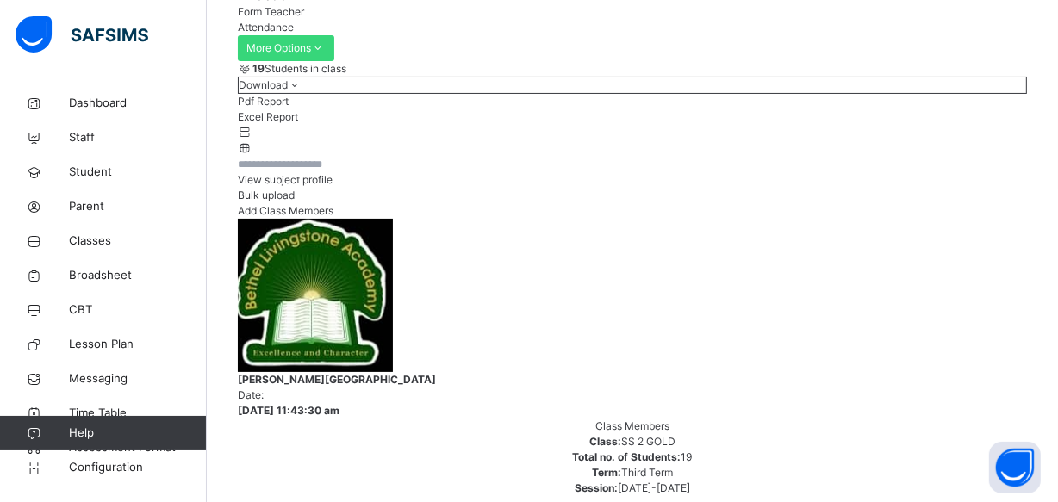
scroll to position [0, 0]
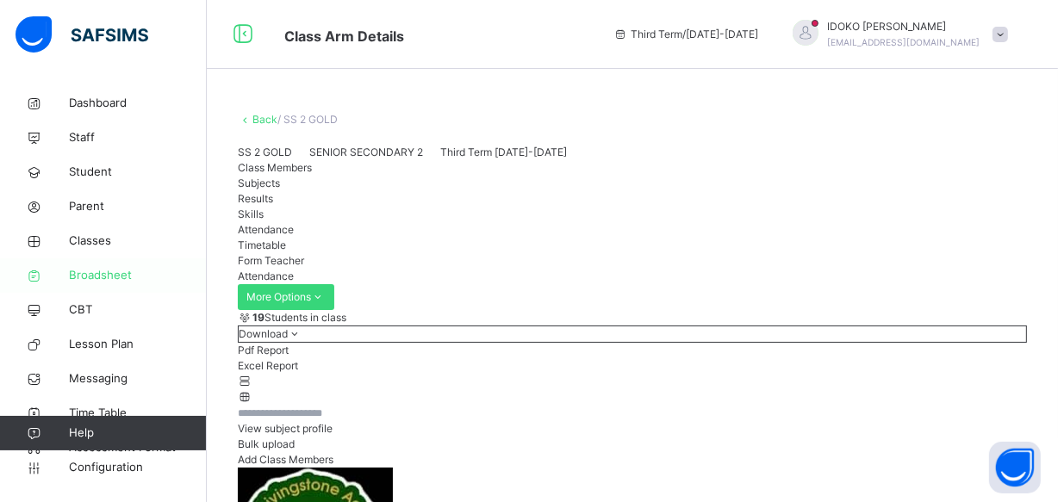
click at [121, 278] on span "Broadsheet" at bounding box center [138, 275] width 138 height 17
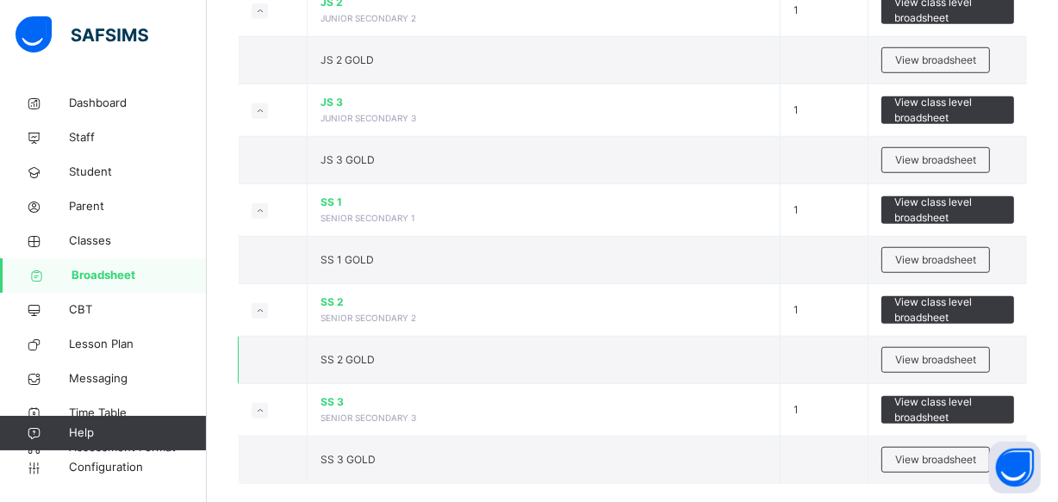
scroll to position [1258, 0]
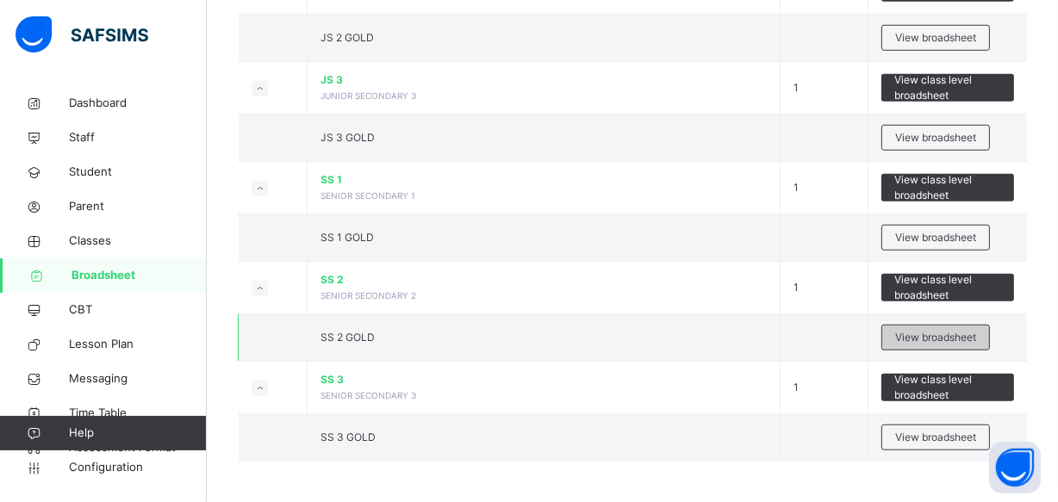
click at [948, 336] on span "View broadsheet" at bounding box center [935, 338] width 81 height 16
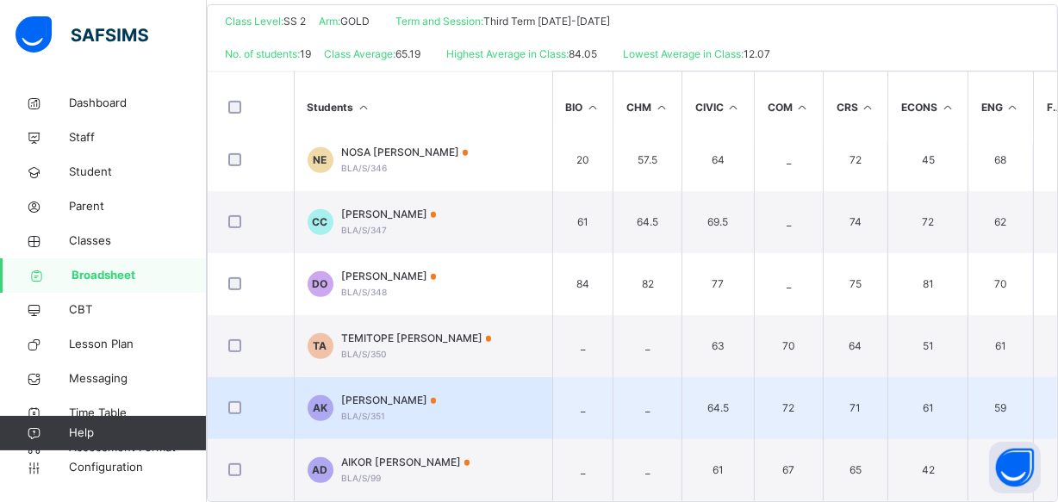
scroll to position [827, 0]
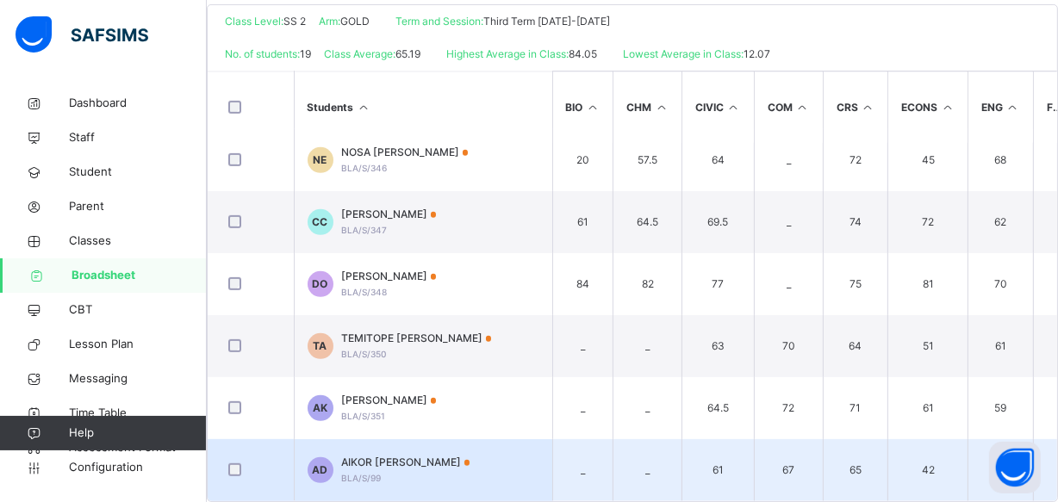
click at [523, 439] on td "AD AIKOR SHIRGBA DOOSHIMA BLA/S/99" at bounding box center [423, 470] width 259 height 62
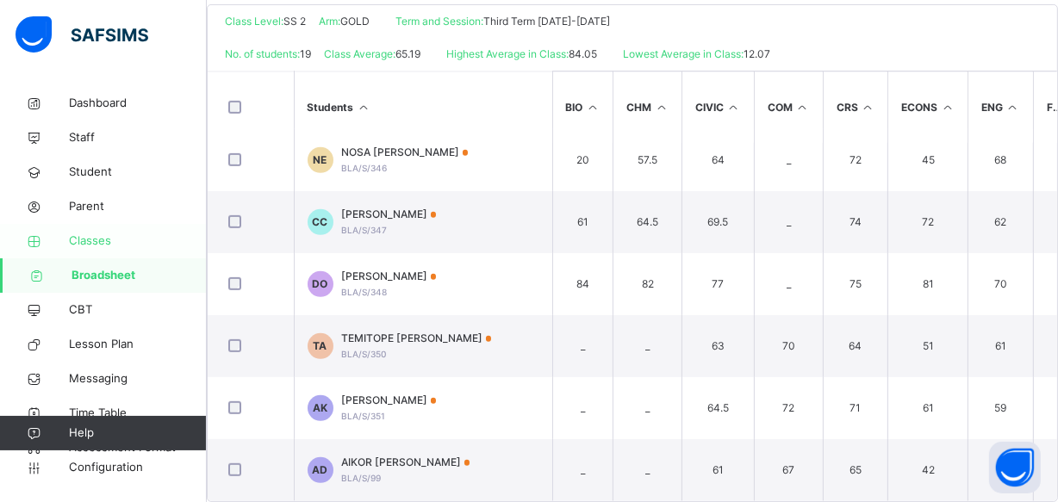
click at [143, 234] on span "Classes" at bounding box center [138, 241] width 138 height 17
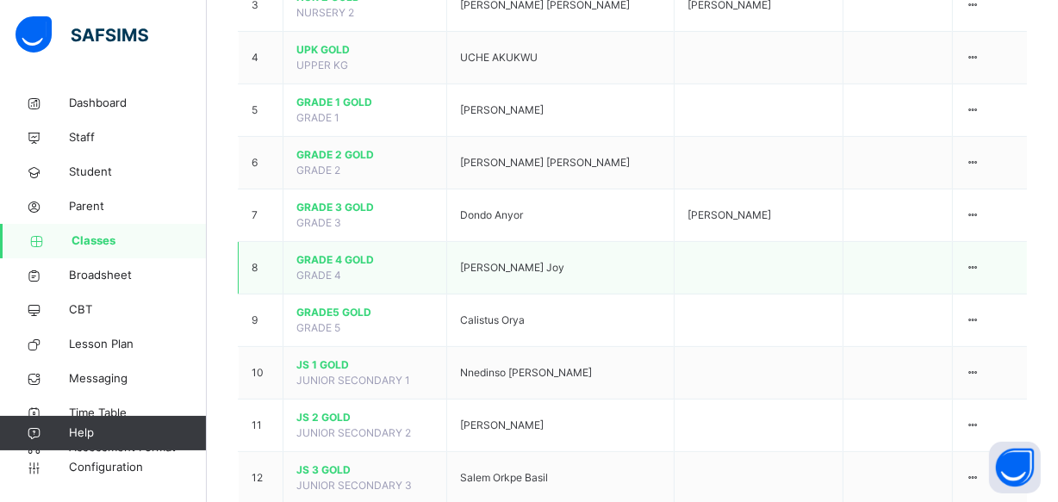
scroll to position [533, 0]
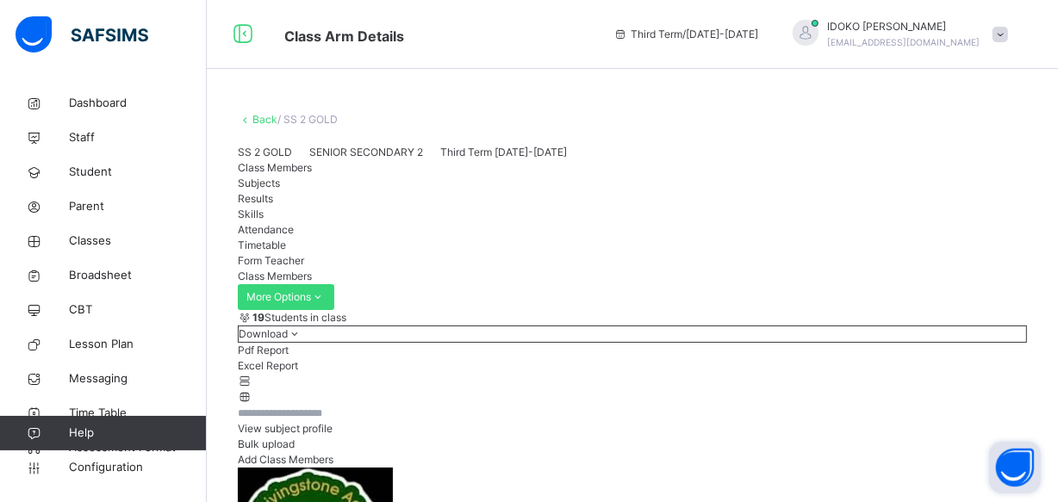
scroll to position [156, 0]
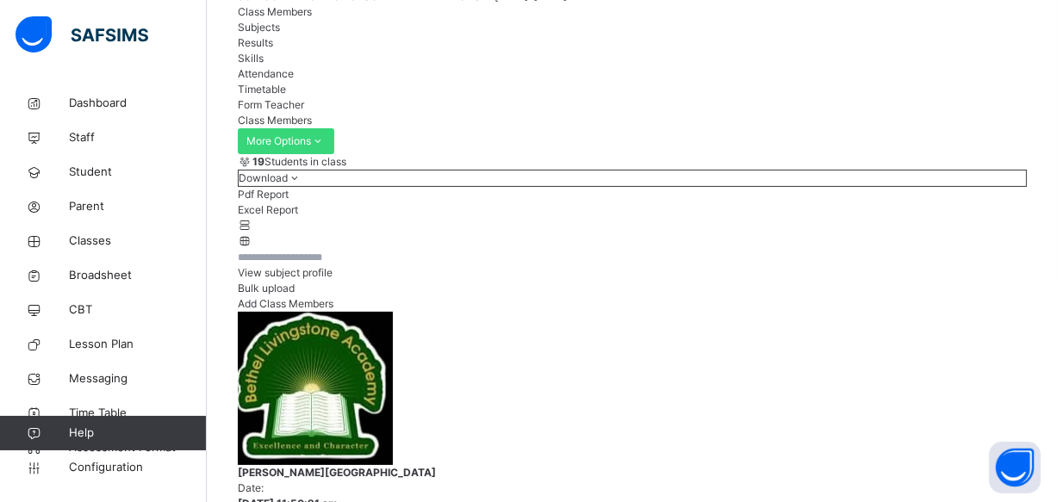
click at [294, 80] on span "Attendance" at bounding box center [266, 73] width 56 height 13
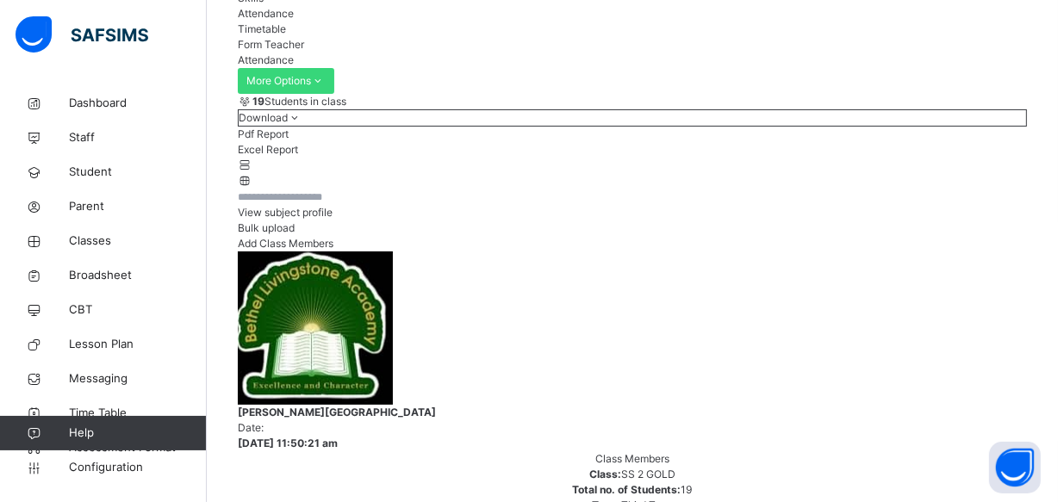
scroll to position [313, 0]
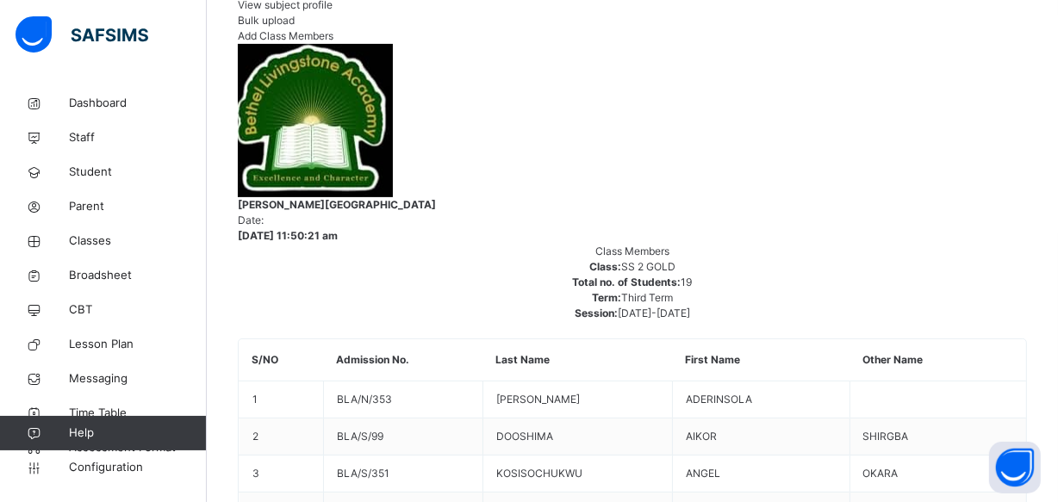
scroll to position [267, 0]
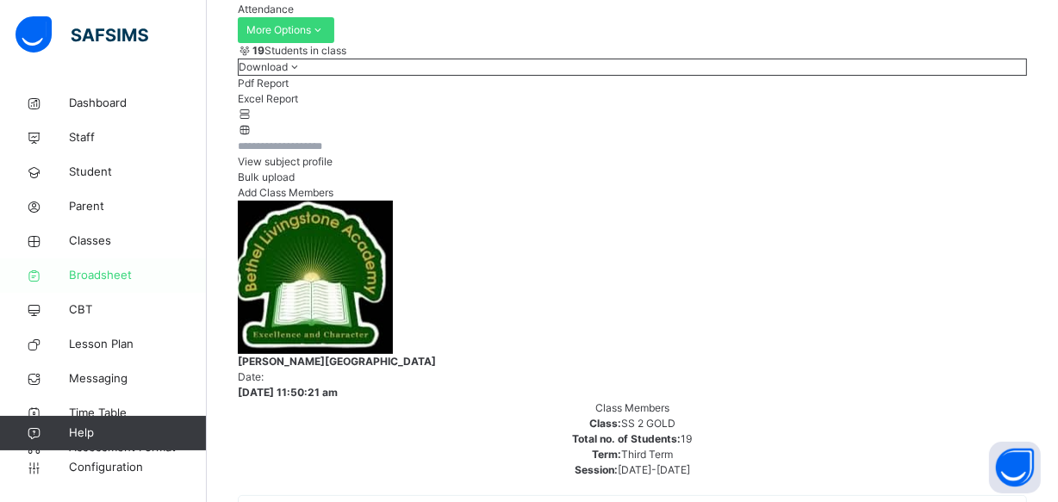
click at [144, 268] on span "Broadsheet" at bounding box center [138, 275] width 138 height 17
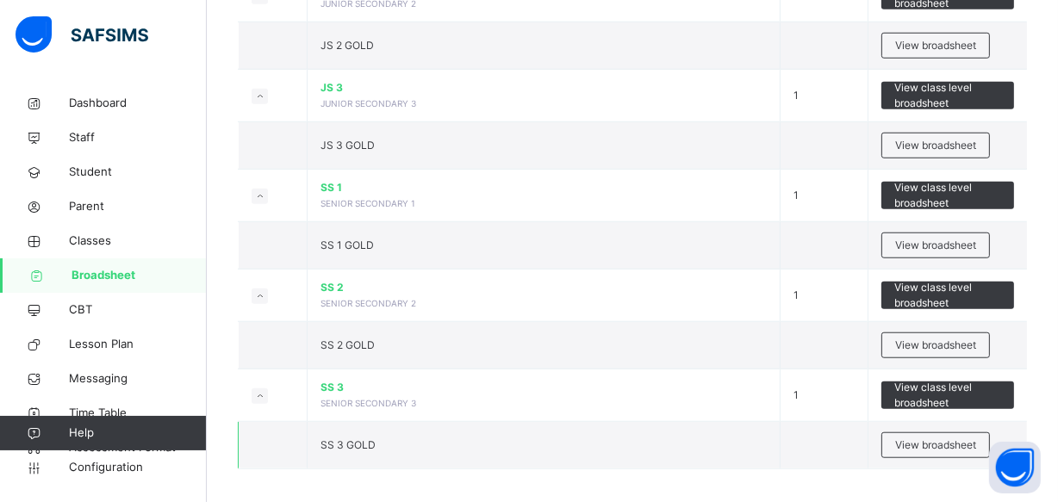
scroll to position [1258, 0]
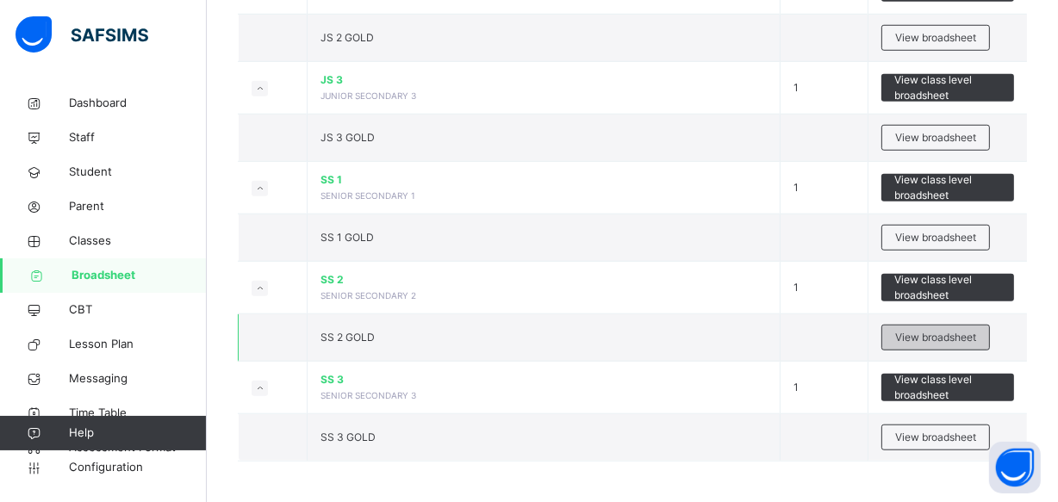
click at [958, 330] on span "View broadsheet" at bounding box center [935, 338] width 81 height 16
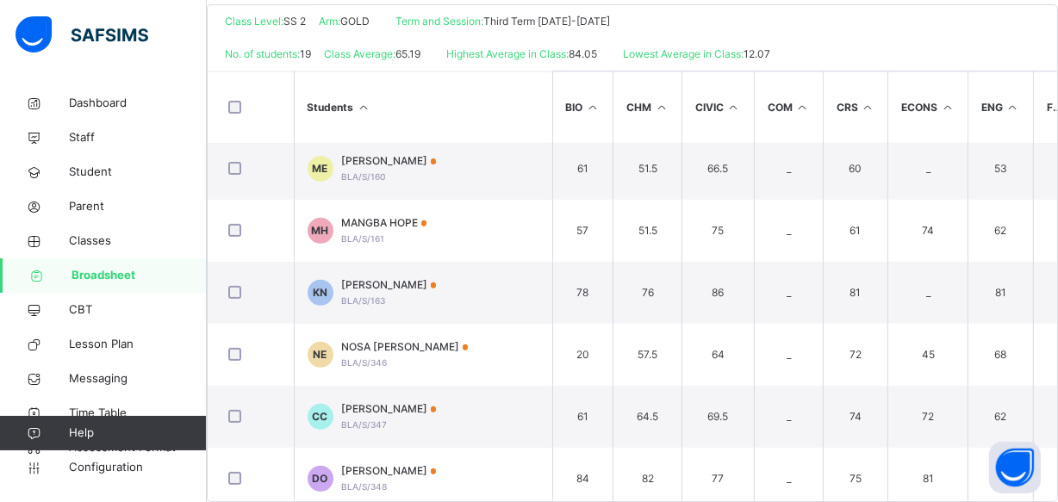
scroll to position [827, 0]
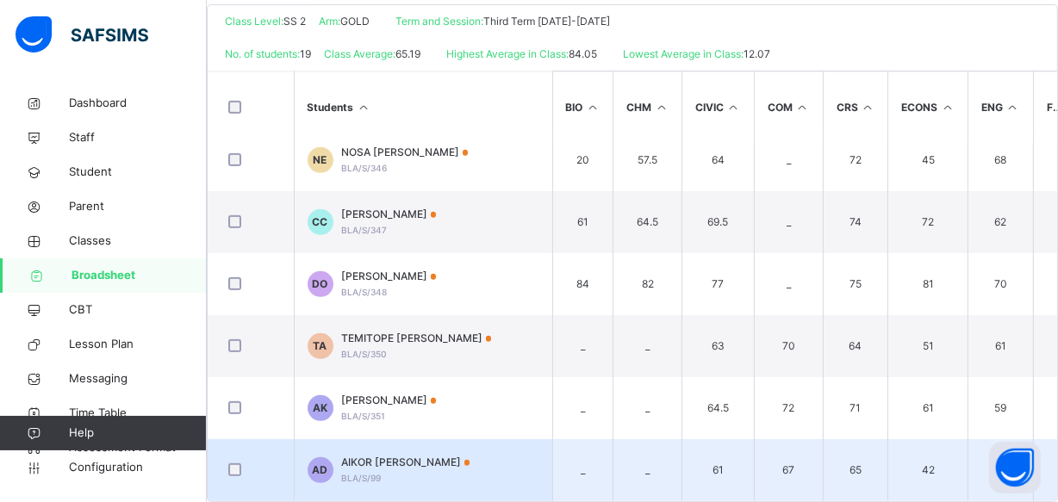
click at [823, 439] on td "67" at bounding box center [788, 470] width 69 height 62
click at [508, 439] on td "AD AIKOR SHIRGBA DOOSHIMA BLA/S/99" at bounding box center [423, 470] width 259 height 62
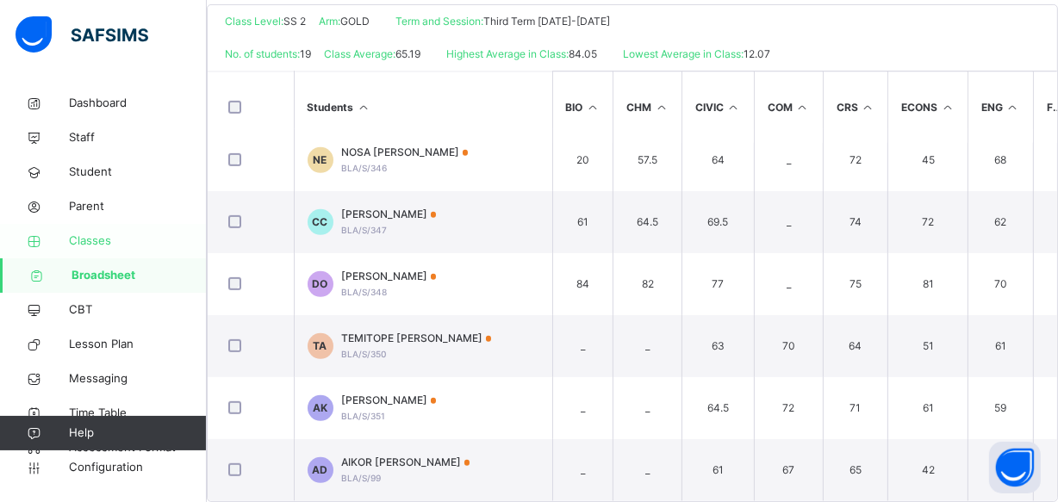
click at [144, 233] on span "Classes" at bounding box center [138, 241] width 138 height 17
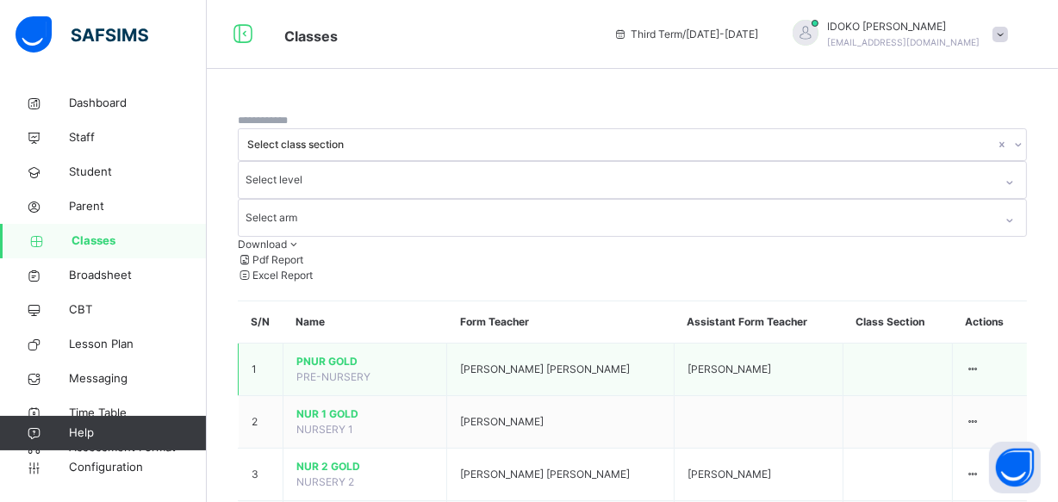
click at [412, 344] on td "PNUR GOLD PRE-NURSERY" at bounding box center [365, 370] width 164 height 53
click at [981, 386] on ul "View Class Assign form Teacher" at bounding box center [924, 434] width 114 height 97
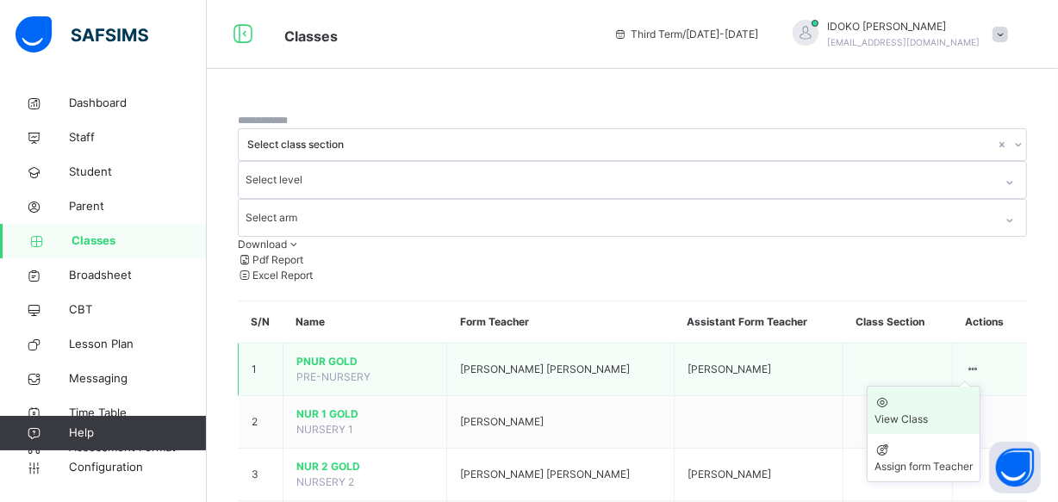
click at [956, 412] on div "View Class" at bounding box center [924, 420] width 98 height 16
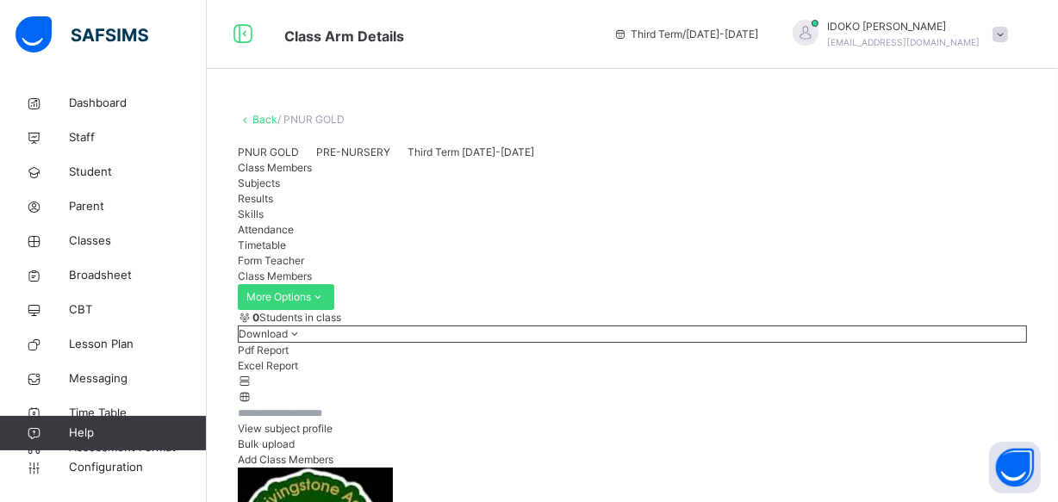
click at [294, 236] on span "Attendance" at bounding box center [266, 229] width 56 height 13
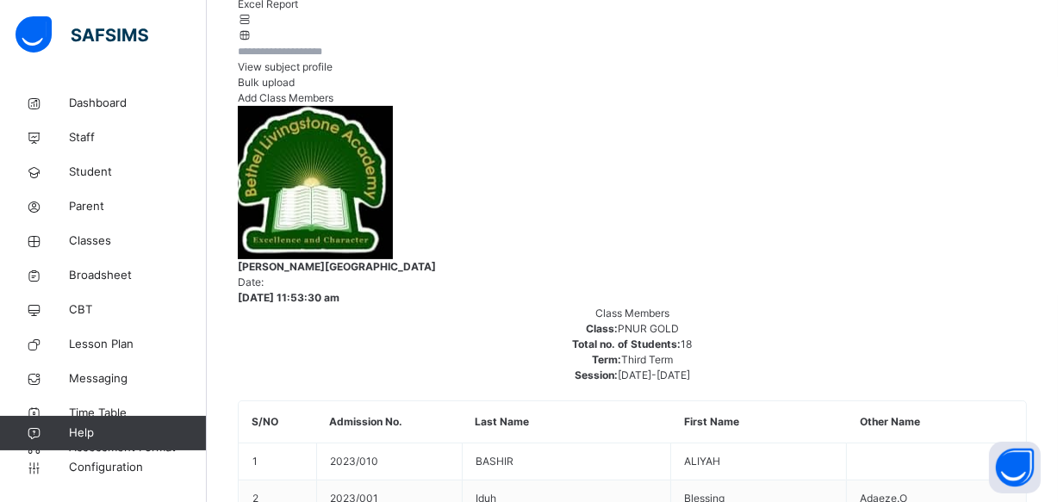
scroll to position [313, 0]
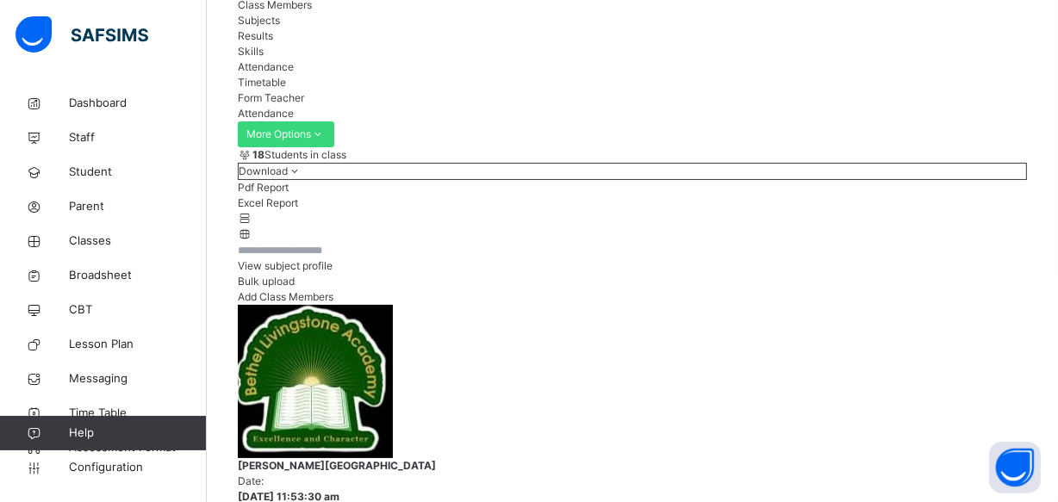
scroll to position [156, 0]
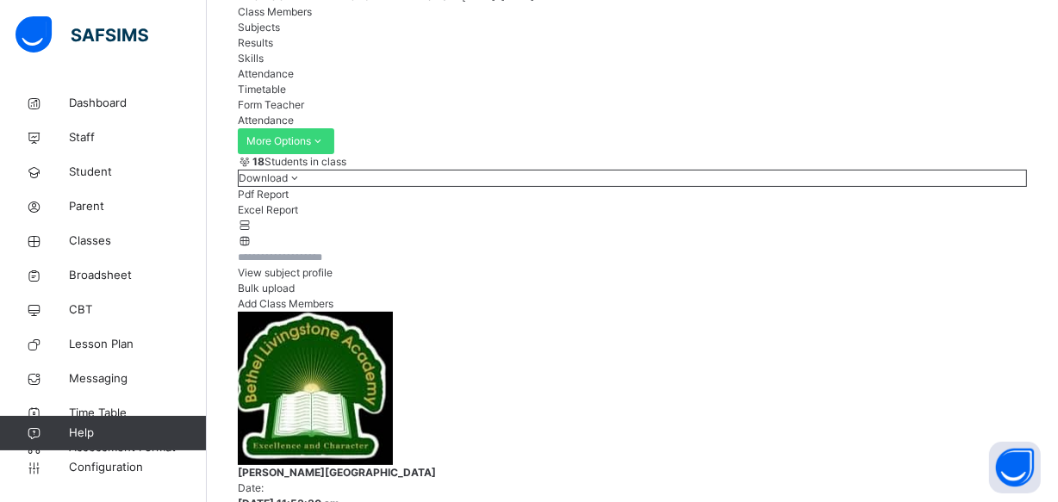
type input "***"
click at [151, 277] on span "Broadsheet" at bounding box center [138, 275] width 138 height 17
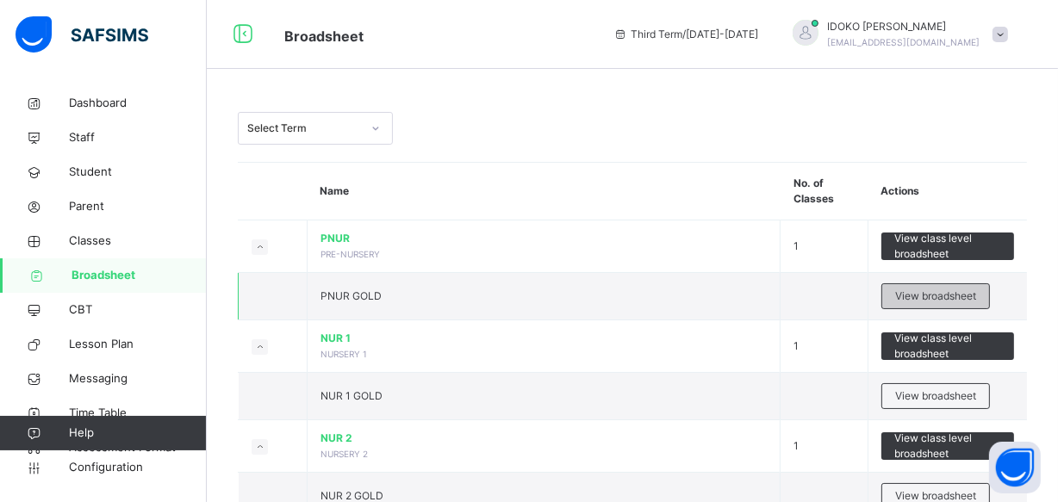
click at [936, 293] on span "View broadsheet" at bounding box center [935, 297] width 81 height 16
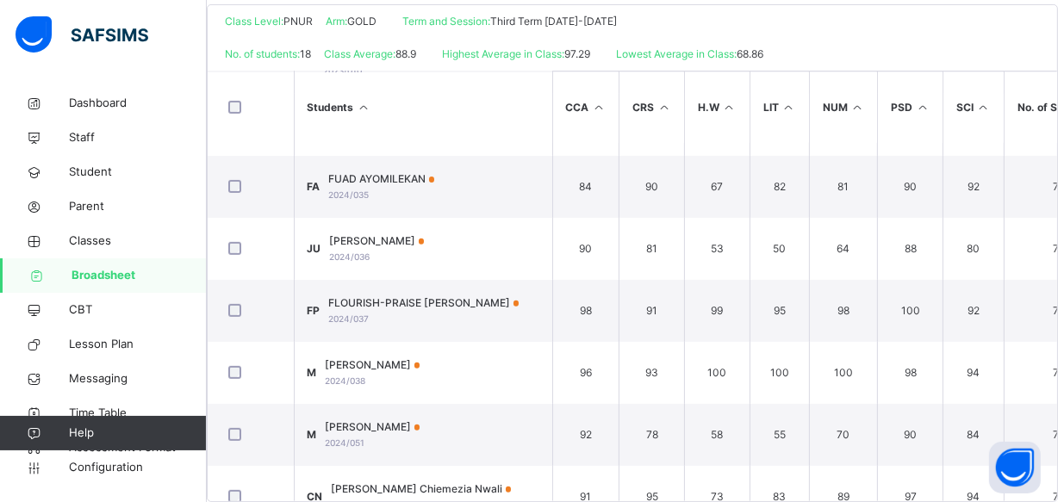
scroll to position [452, 0]
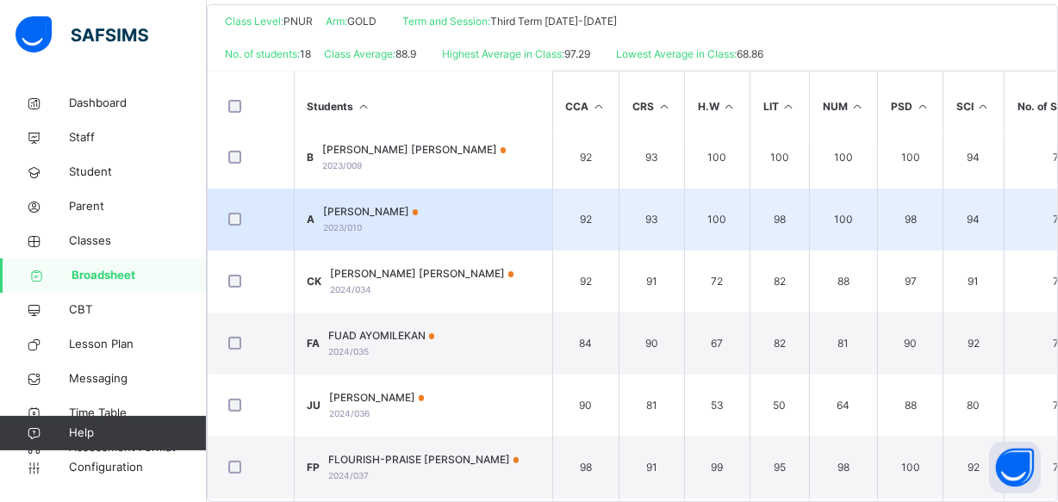
click at [457, 189] on td "A ALIYAH BASHIR 2023/010" at bounding box center [423, 220] width 259 height 62
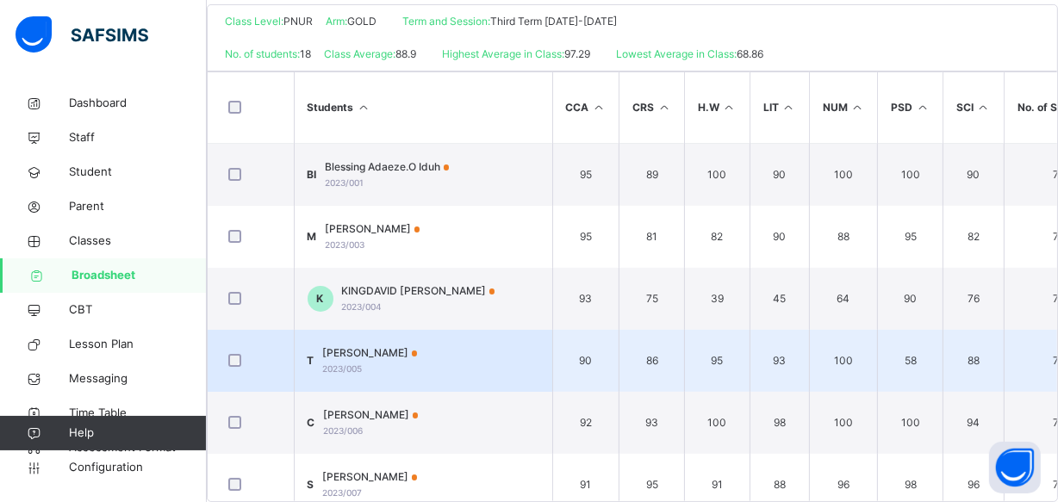
scroll to position [126, 0]
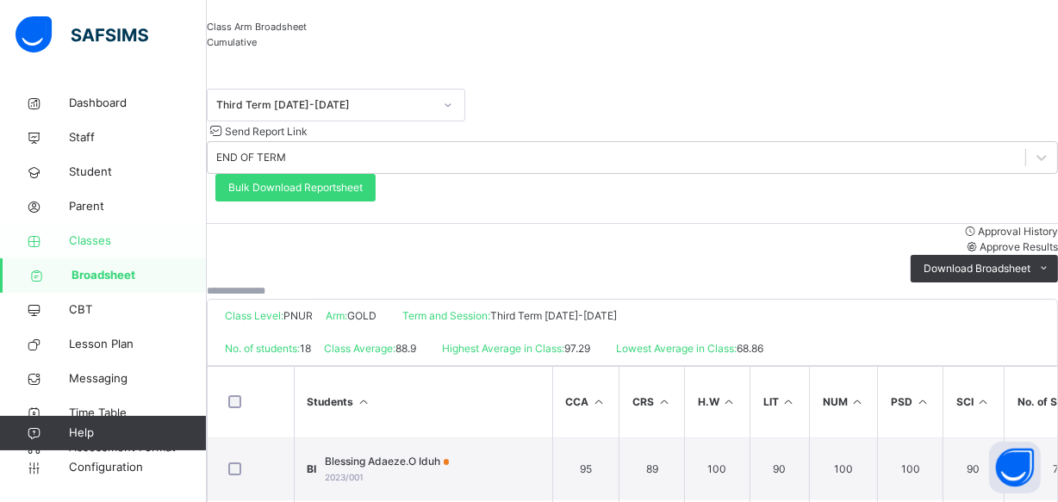
click at [138, 249] on span "Classes" at bounding box center [138, 241] width 138 height 17
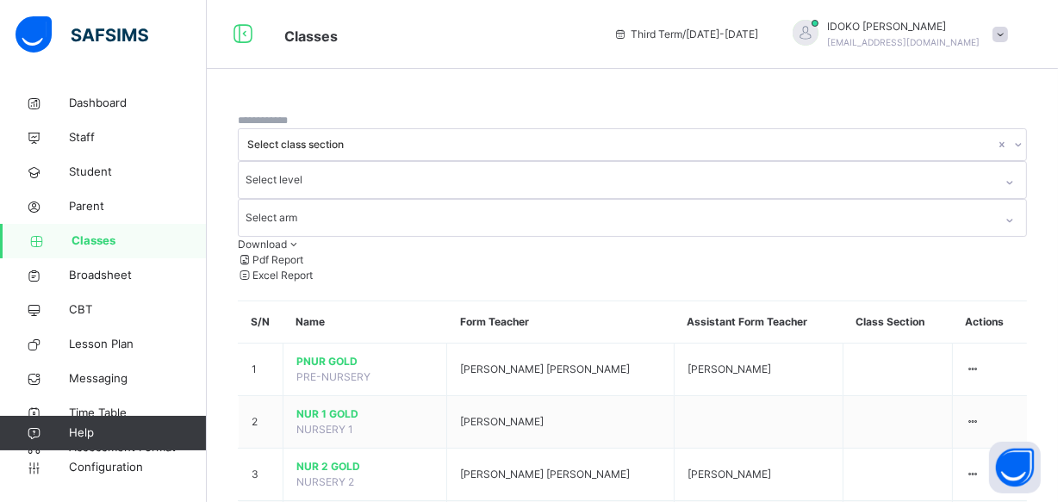
scroll to position [533, 0]
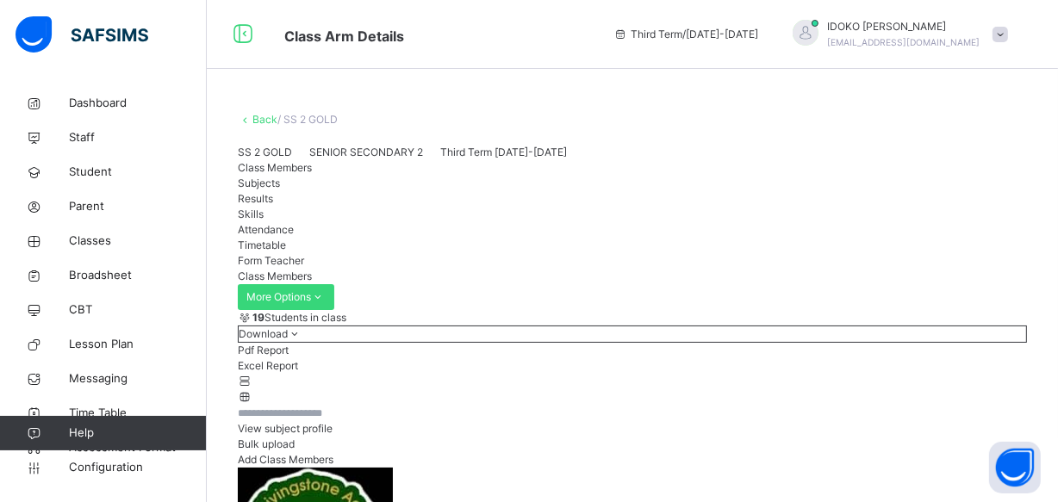
scroll to position [156, 0]
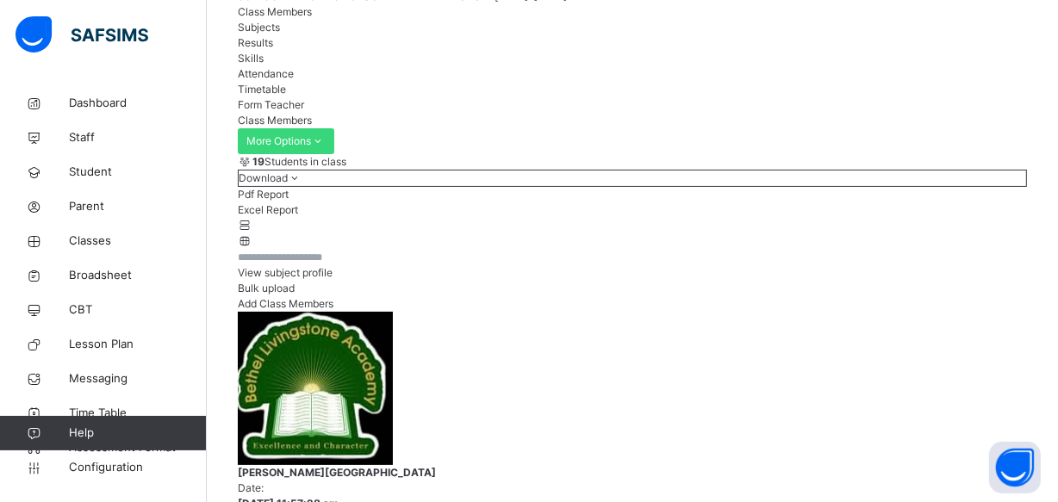
click at [286, 96] on span "Timetable" at bounding box center [262, 89] width 48 height 13
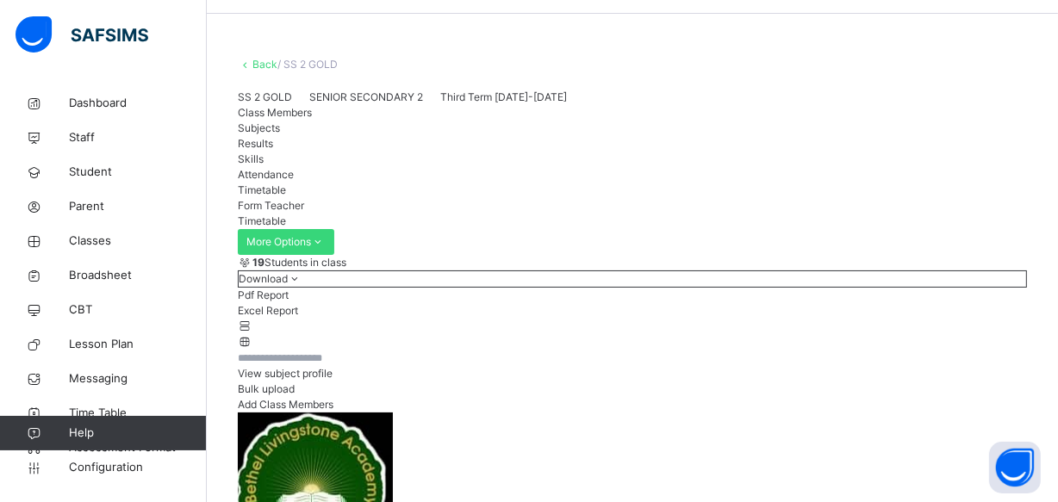
scroll to position [0, 0]
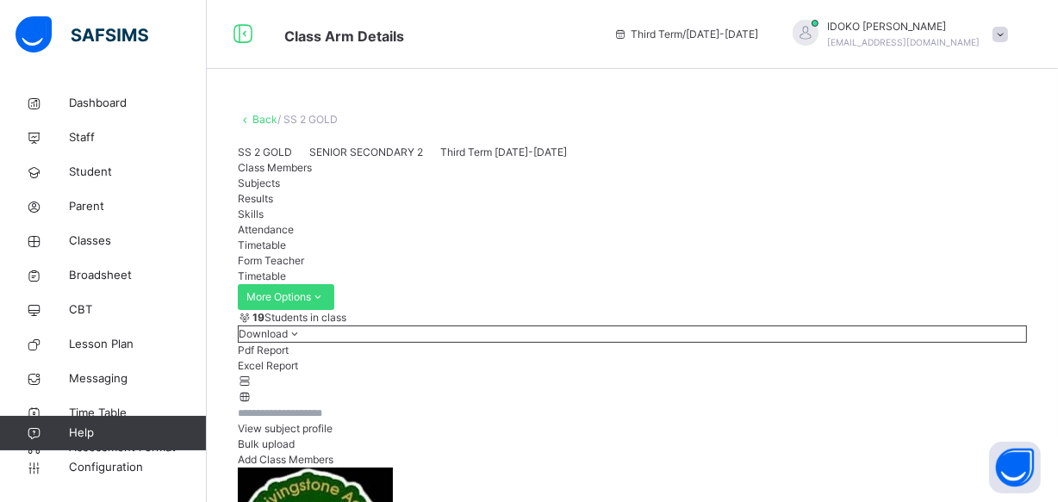
click at [758, 35] on span "Third Term / 2024-2025" at bounding box center [686, 35] width 145 height 16
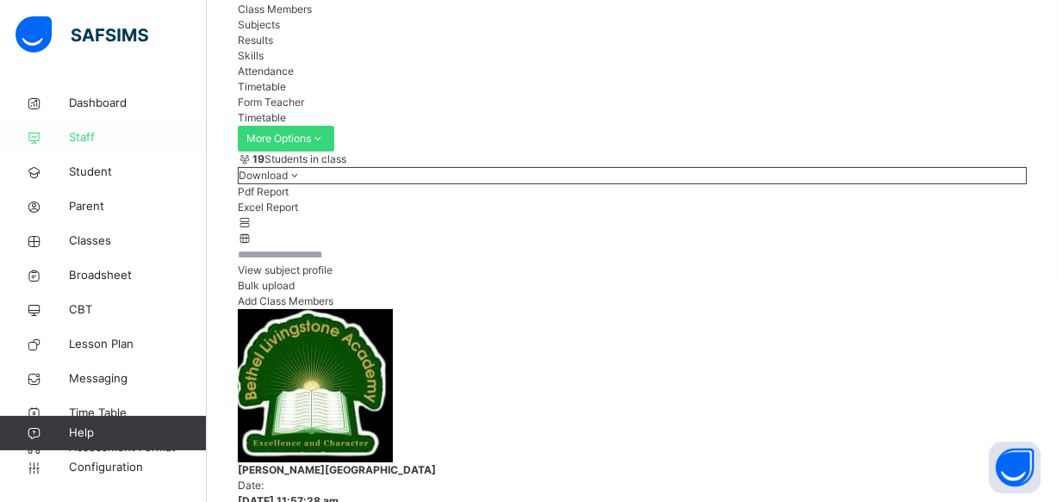
scroll to position [156, 0]
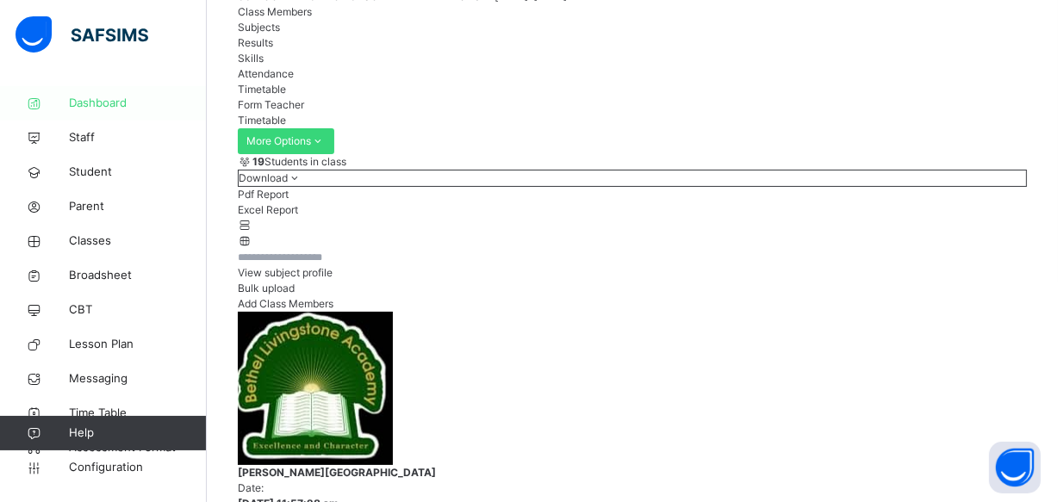
click at [96, 103] on span "Dashboard" at bounding box center [138, 103] width 138 height 17
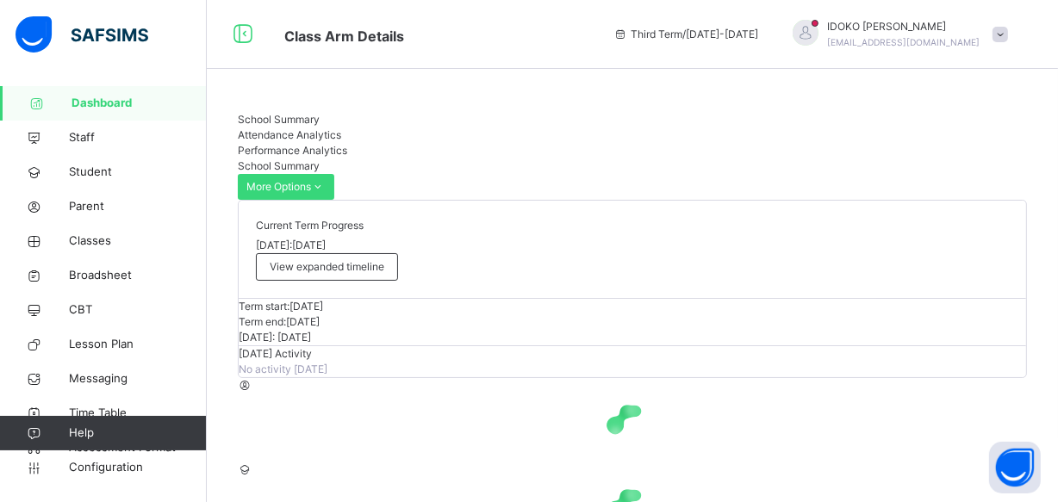
click at [341, 135] on span "Attendance Analytics" at bounding box center [289, 134] width 103 height 13
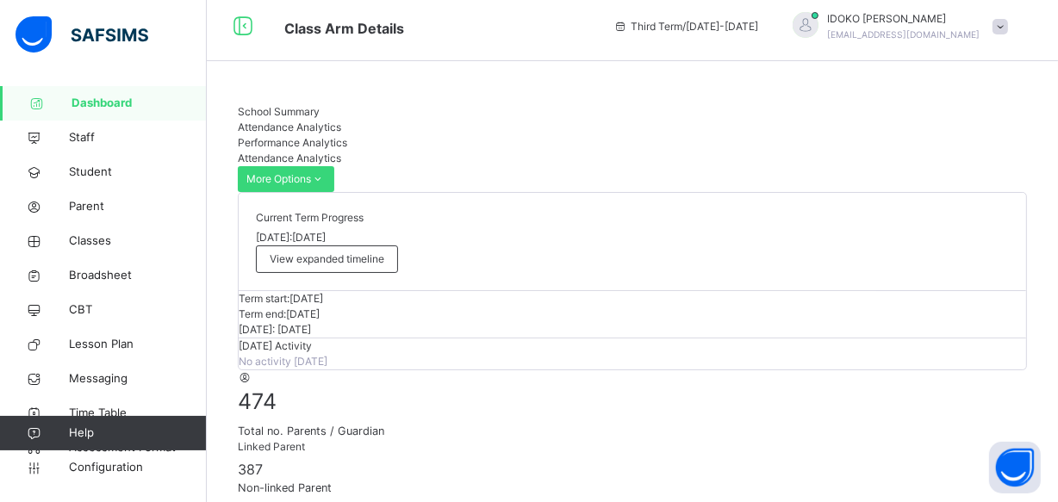
scroll to position [209, 0]
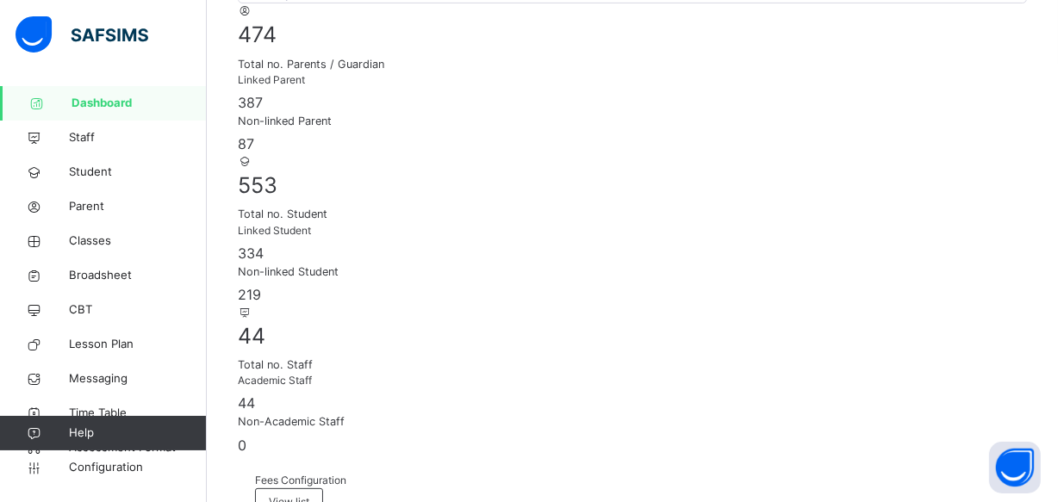
scroll to position [0, 0]
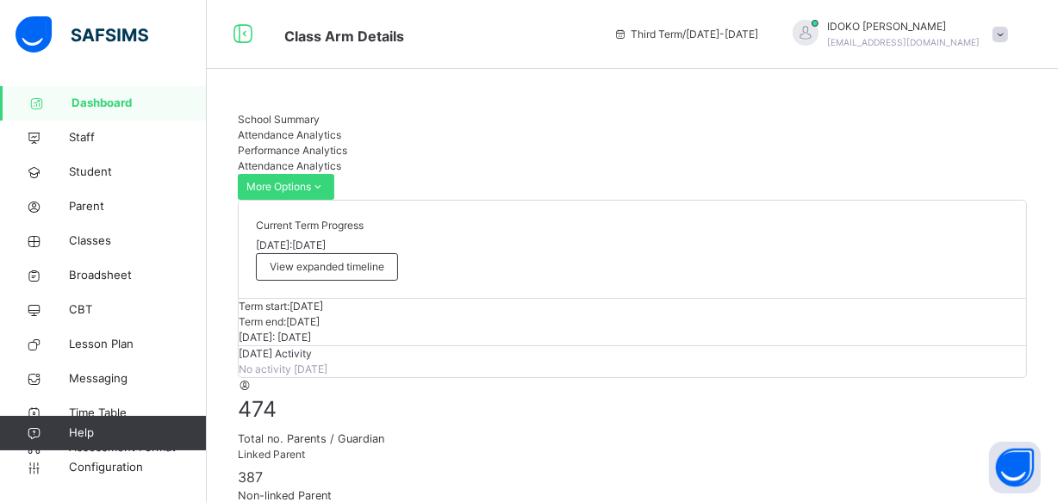
click at [347, 144] on span "Performance Analytics" at bounding box center [292, 150] width 109 height 13
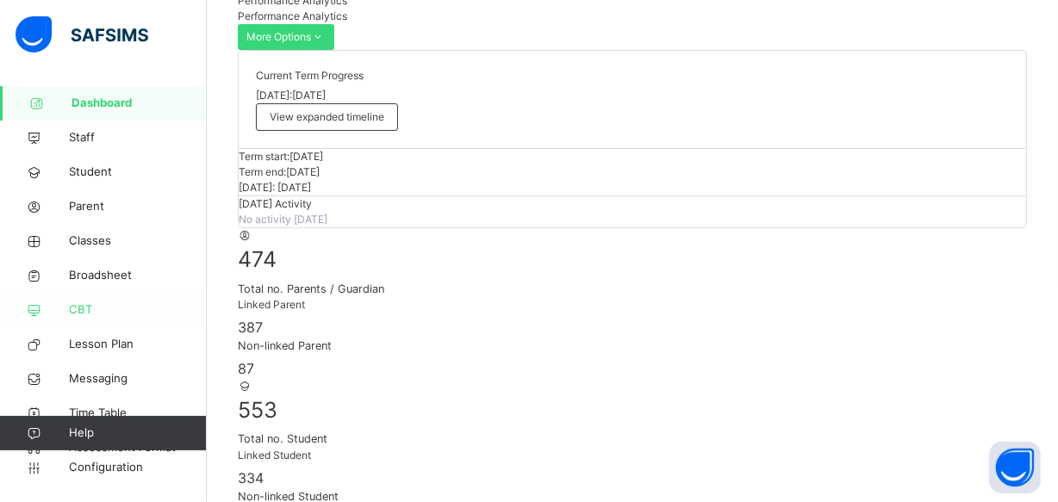
scroll to position [156, 0]
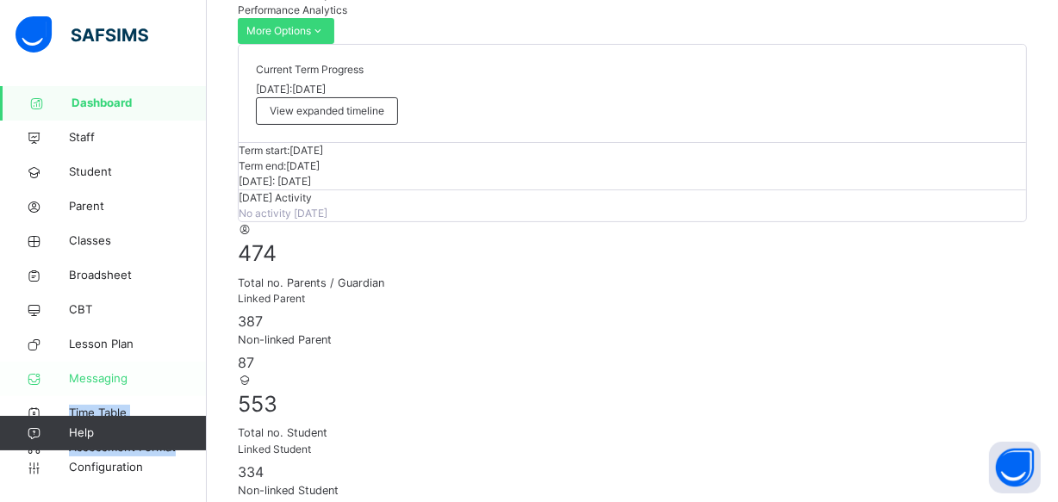
drag, startPoint x: 34, startPoint y: 432, endPoint x: 147, endPoint y: 396, distance: 118.5
click at [147, 396] on div "Dashboard Staff Student Parent Classes Broadsheet CBT Lesson Plan Messaging Tim…" at bounding box center [103, 285] width 207 height 433
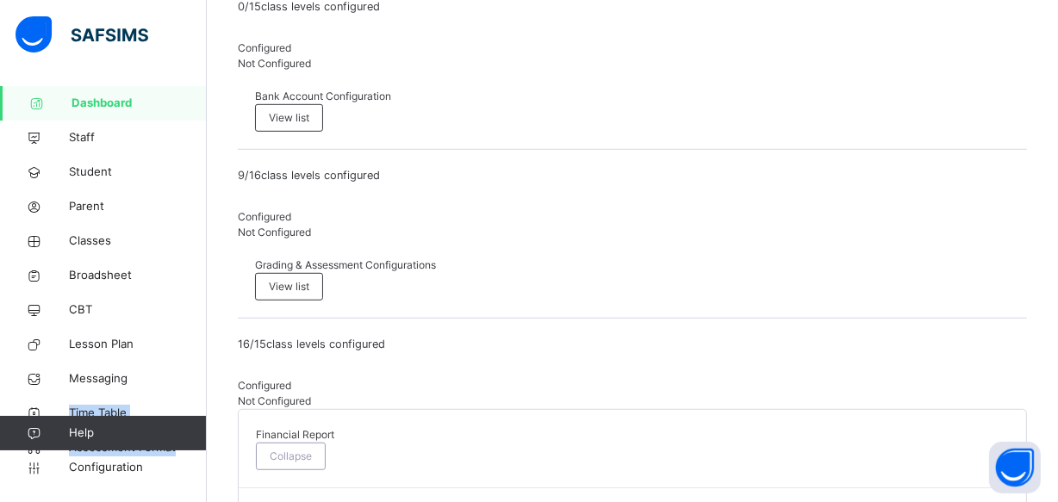
scroll to position [939, 0]
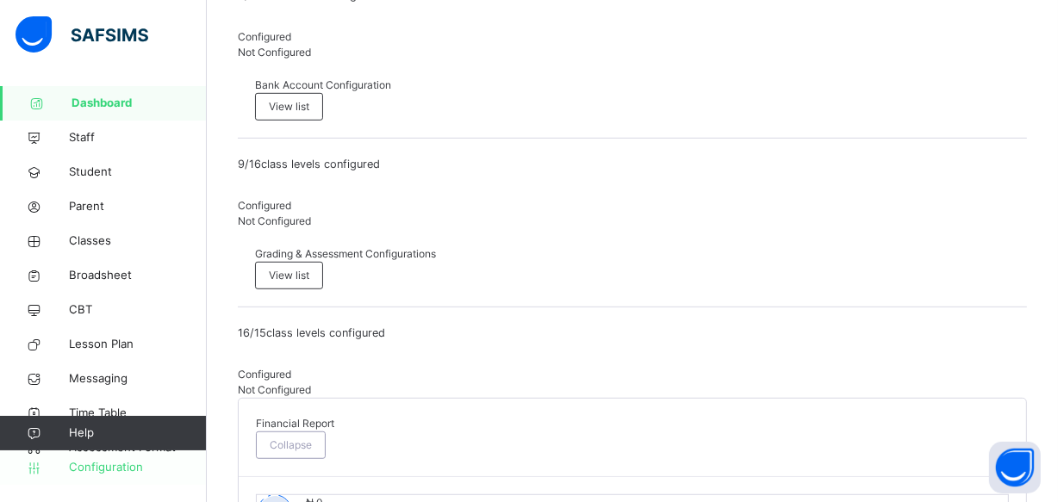
click at [112, 469] on span "Configuration" at bounding box center [137, 467] width 137 height 17
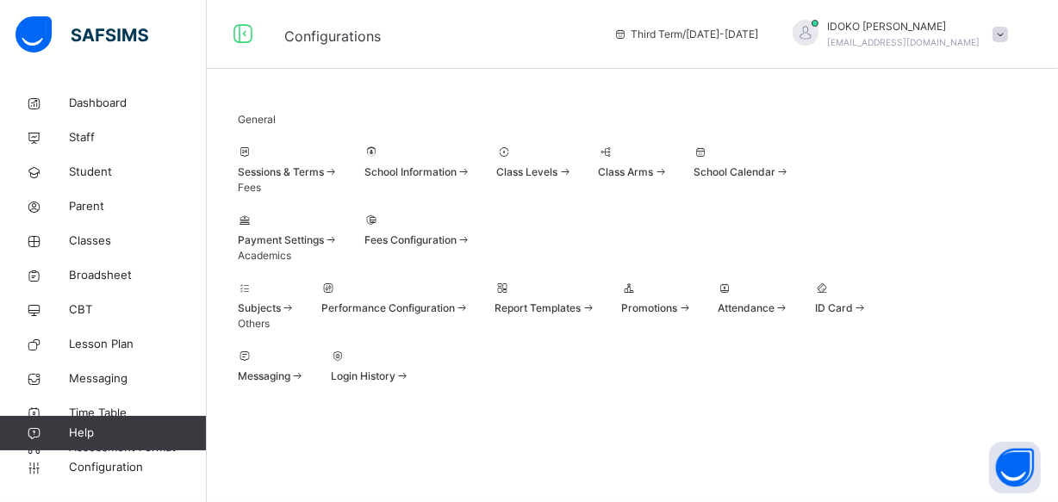
scroll to position [307, 0]
click at [111, 448] on link "Help" at bounding box center [103, 433] width 206 height 34
click at [114, 443] on link "Help" at bounding box center [103, 433] width 206 height 34
click at [40, 448] on link "Help" at bounding box center [103, 433] width 206 height 34
click at [128, 433] on span "Help" at bounding box center [137, 433] width 137 height 17
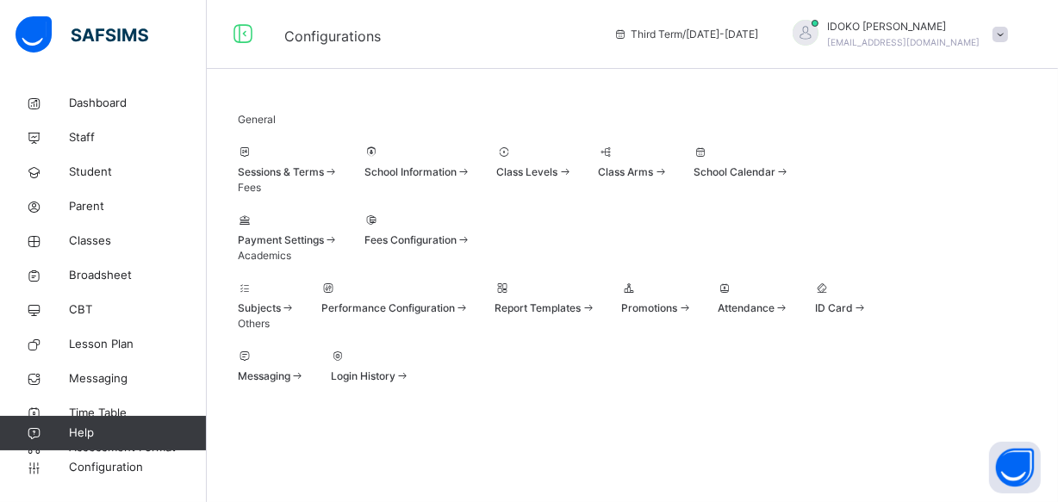
click at [128, 433] on span "Help" at bounding box center [137, 433] width 137 height 17
click at [119, 428] on span "Help" at bounding box center [137, 433] width 137 height 17
click at [121, 430] on span "Help" at bounding box center [137, 433] width 137 height 17
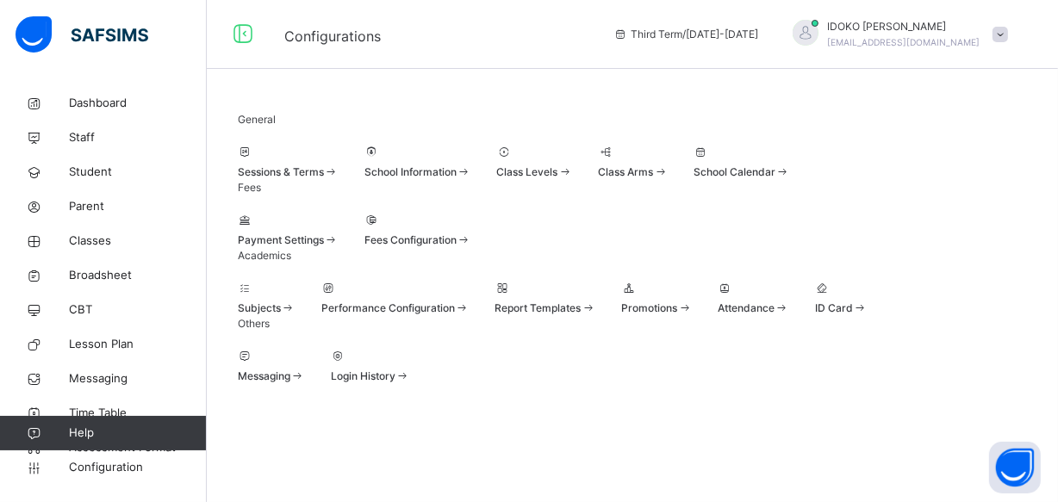
click at [121, 430] on span "Help" at bounding box center [137, 433] width 137 height 17
click at [131, 447] on link "Help" at bounding box center [103, 433] width 206 height 34
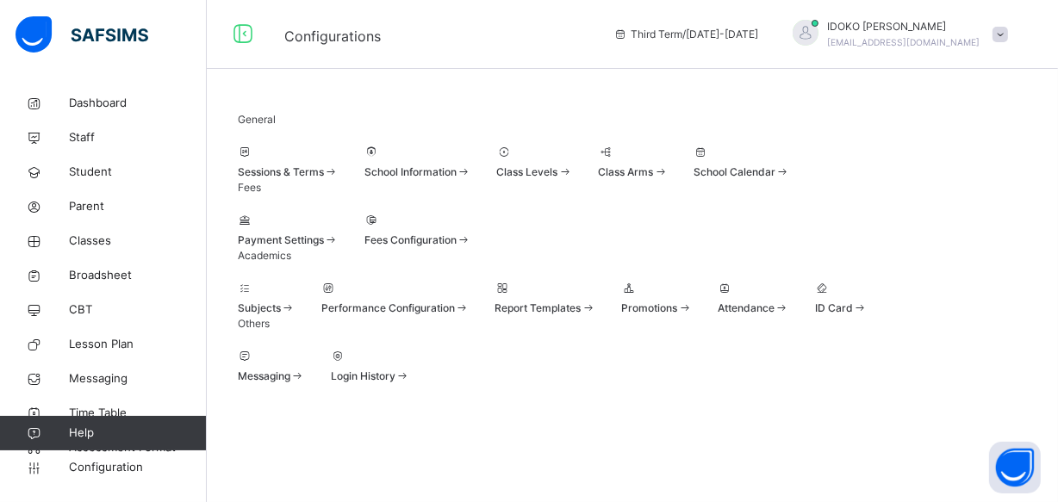
click at [207, 387] on div "General Sessions & Terms School Information Class Levels Class Arms School Cale…" at bounding box center [632, 248] width 851 height 324
click at [74, 425] on span "Help" at bounding box center [137, 433] width 137 height 17
click at [214, 383] on div "General Sessions & Terms School Information Class Levels Class Arms School Cale…" at bounding box center [632, 248] width 851 height 324
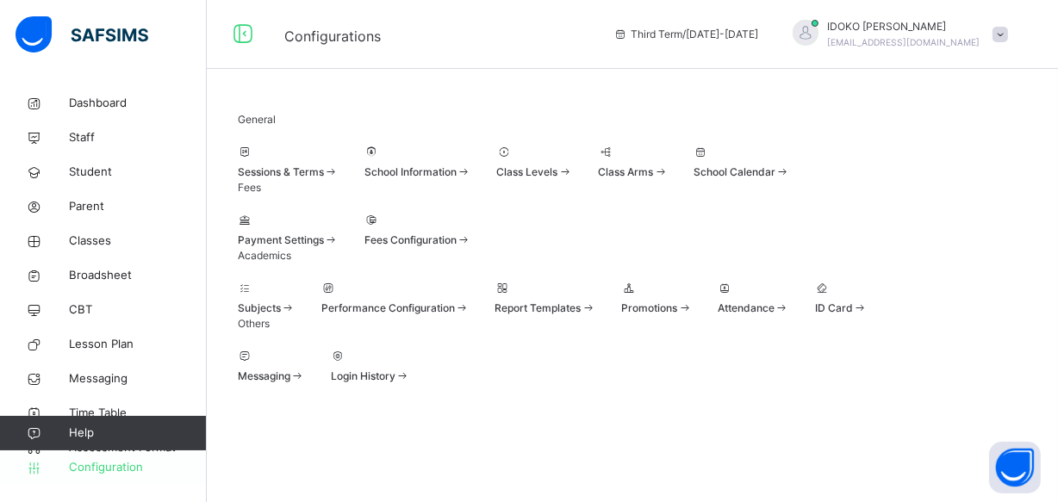
click at [129, 453] on link "Configuration" at bounding box center [103, 468] width 206 height 34
click at [29, 429] on icon at bounding box center [34, 433] width 69 height 13
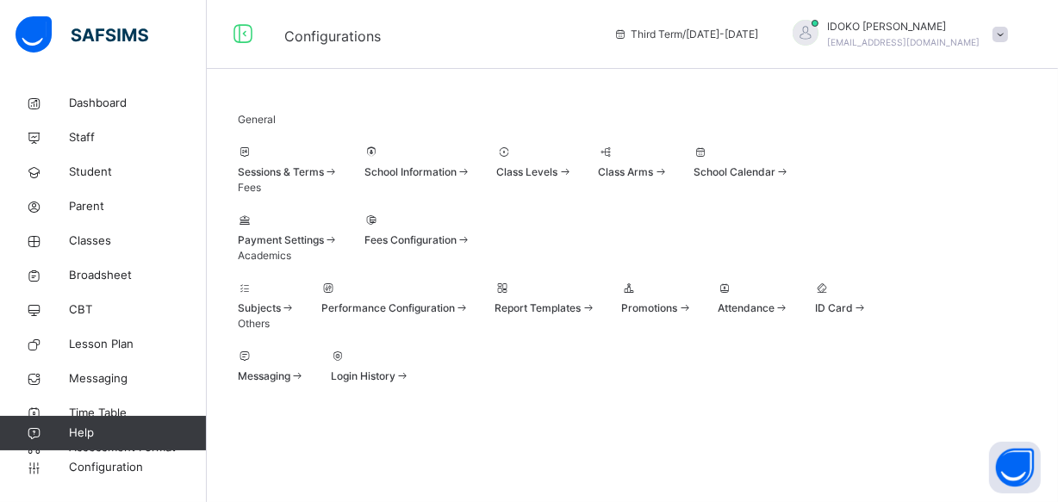
click at [29, 429] on icon at bounding box center [34, 433] width 69 height 13
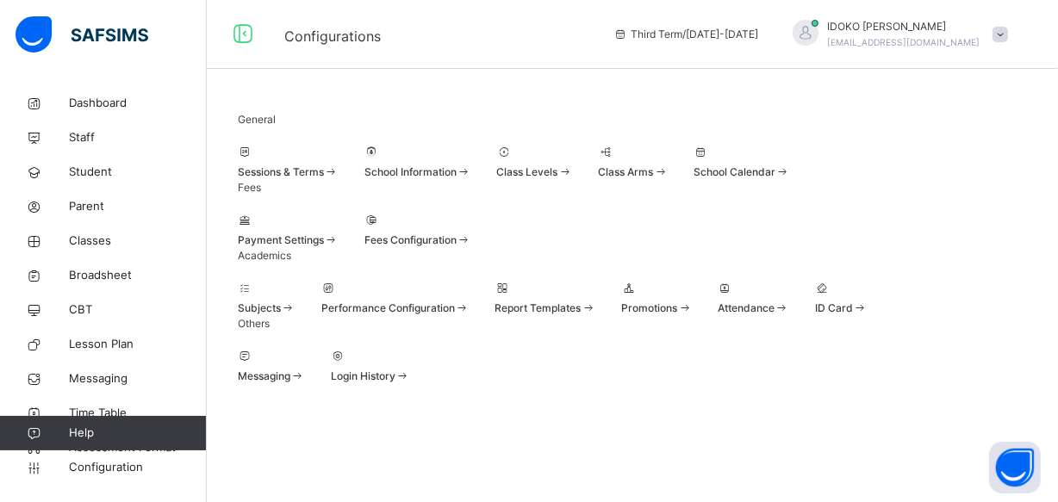
click at [29, 429] on icon at bounding box center [34, 433] width 69 height 13
click at [109, 435] on span "Help" at bounding box center [137, 433] width 137 height 17
drag, startPoint x: 110, startPoint y: 435, endPoint x: 119, endPoint y: 445, distance: 12.8
click at [112, 440] on span "Help" at bounding box center [137, 433] width 137 height 17
click at [123, 446] on link "Help" at bounding box center [103, 433] width 206 height 34
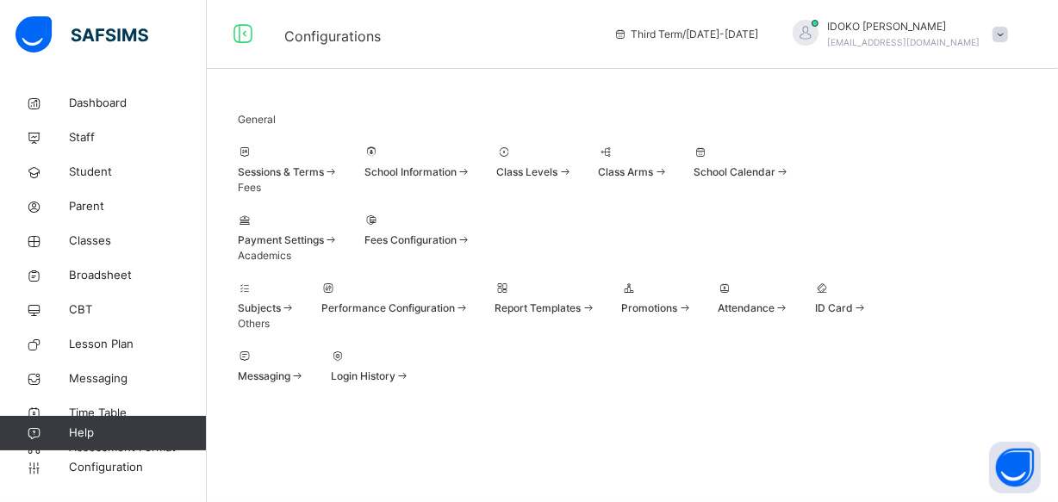
click at [123, 446] on link "Help" at bounding box center [103, 433] width 206 height 34
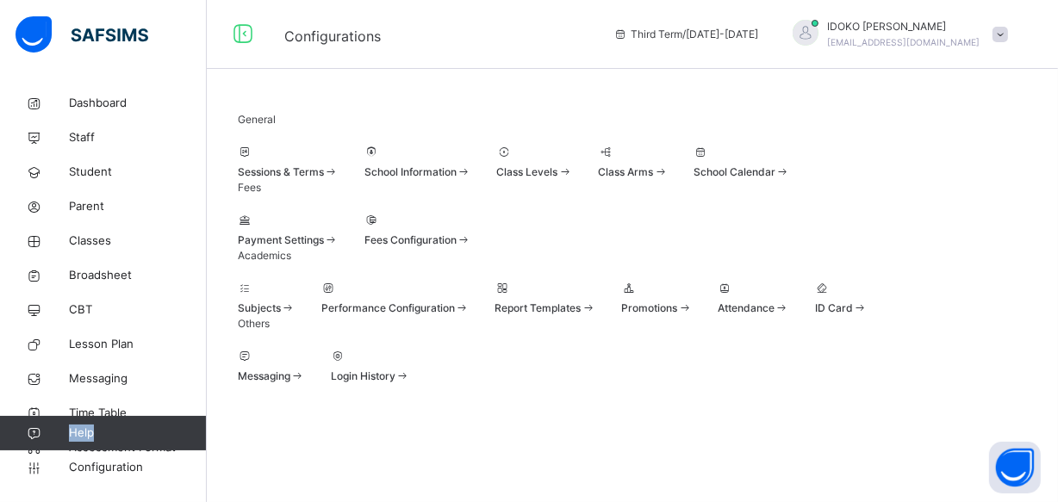
click at [123, 446] on link "Help" at bounding box center [103, 433] width 206 height 34
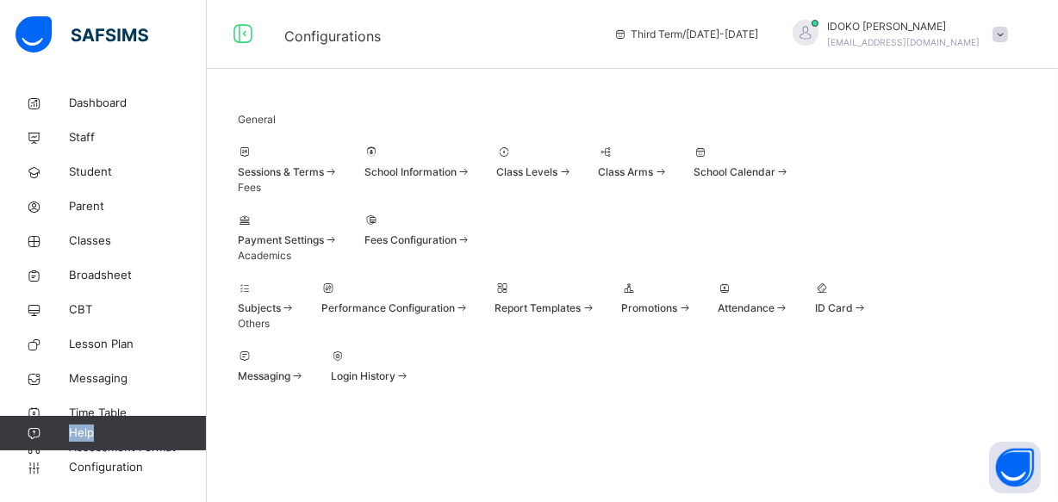
click at [123, 446] on link "Help" at bounding box center [103, 433] width 206 height 34
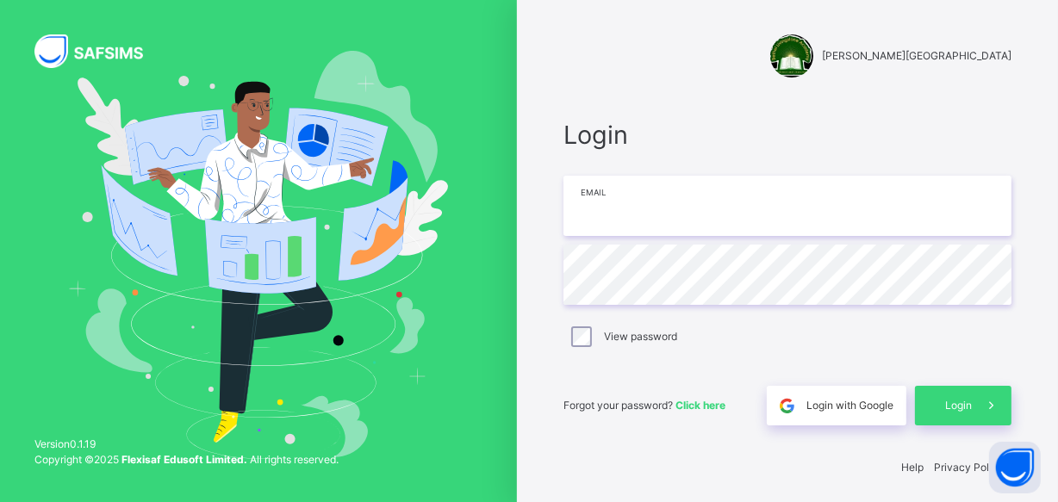
type input "**********"
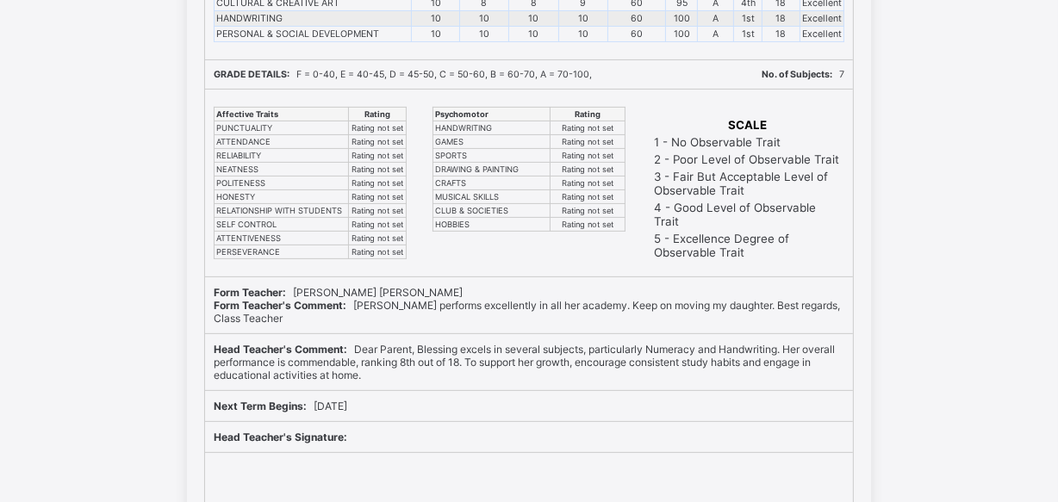
scroll to position [439, 0]
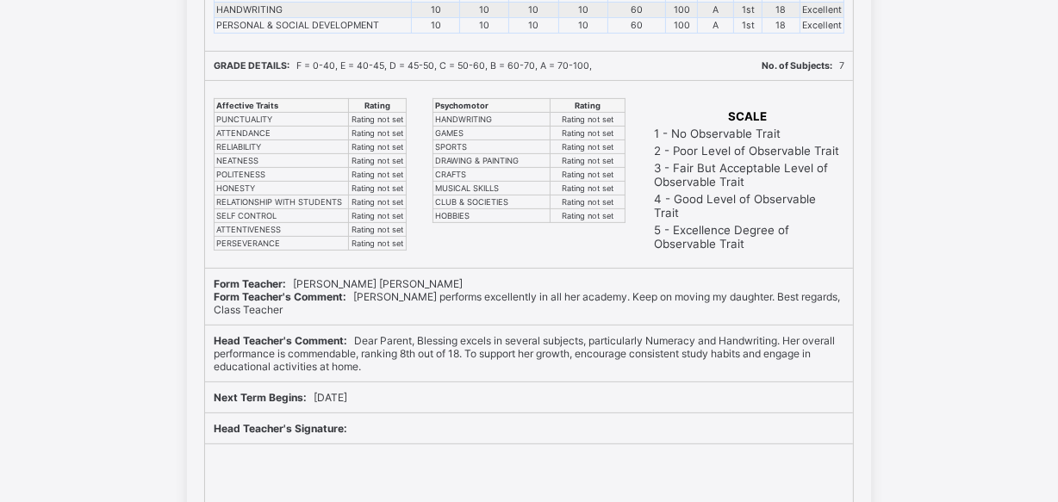
click at [347, 391] on span "Next Term Begins: 2025-07-25" at bounding box center [281, 397] width 134 height 13
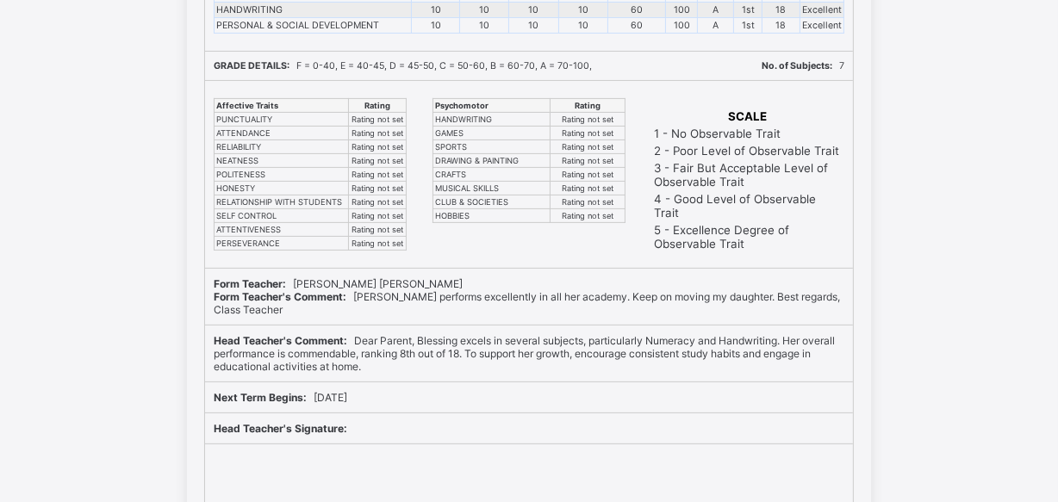
click at [347, 391] on span "Next Term Begins: 2025-07-25" at bounding box center [281, 397] width 134 height 13
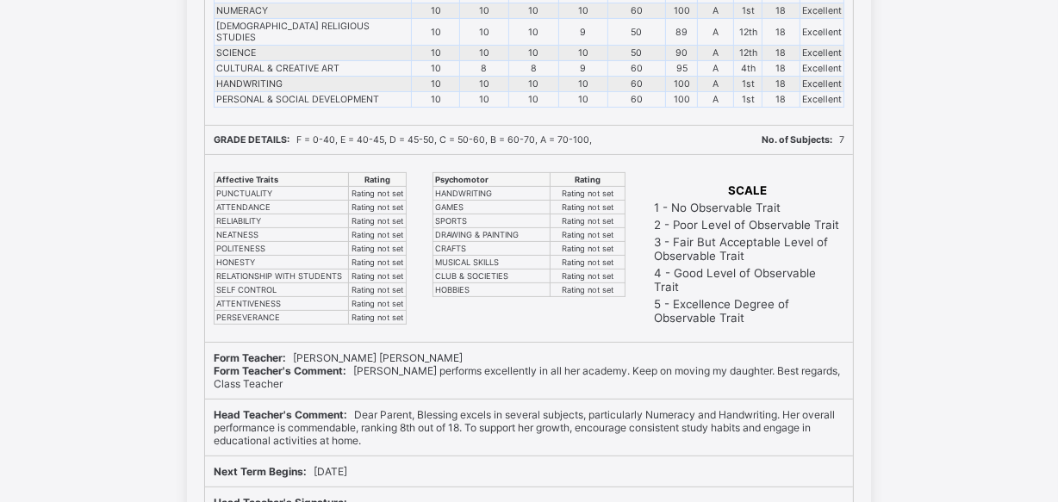
scroll to position [0, 0]
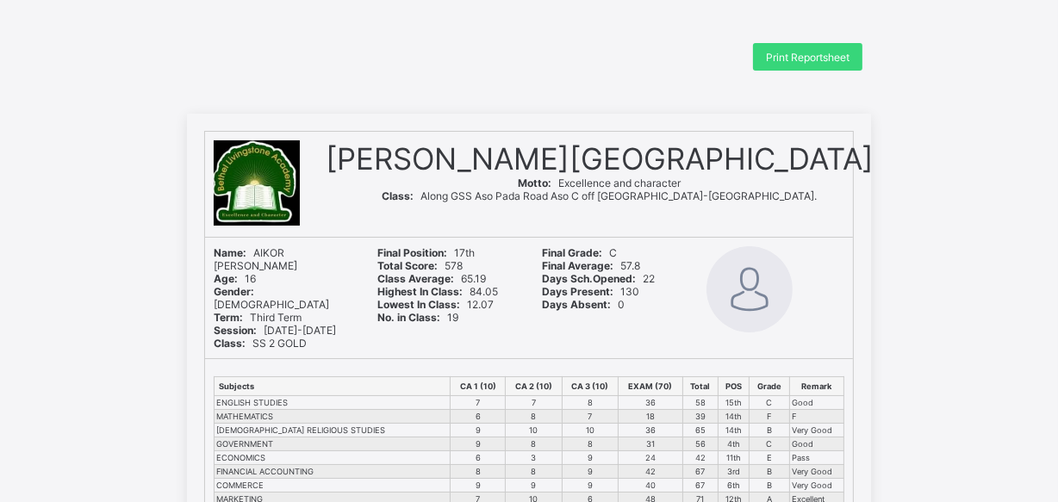
click at [655, 282] on span "Days Sch.Opened: 22" at bounding box center [598, 278] width 113 height 13
click at [665, 303] on div "Days Absent: 0" at bounding box center [611, 304] width 139 height 13
